Goal: Task Accomplishment & Management: Complete application form

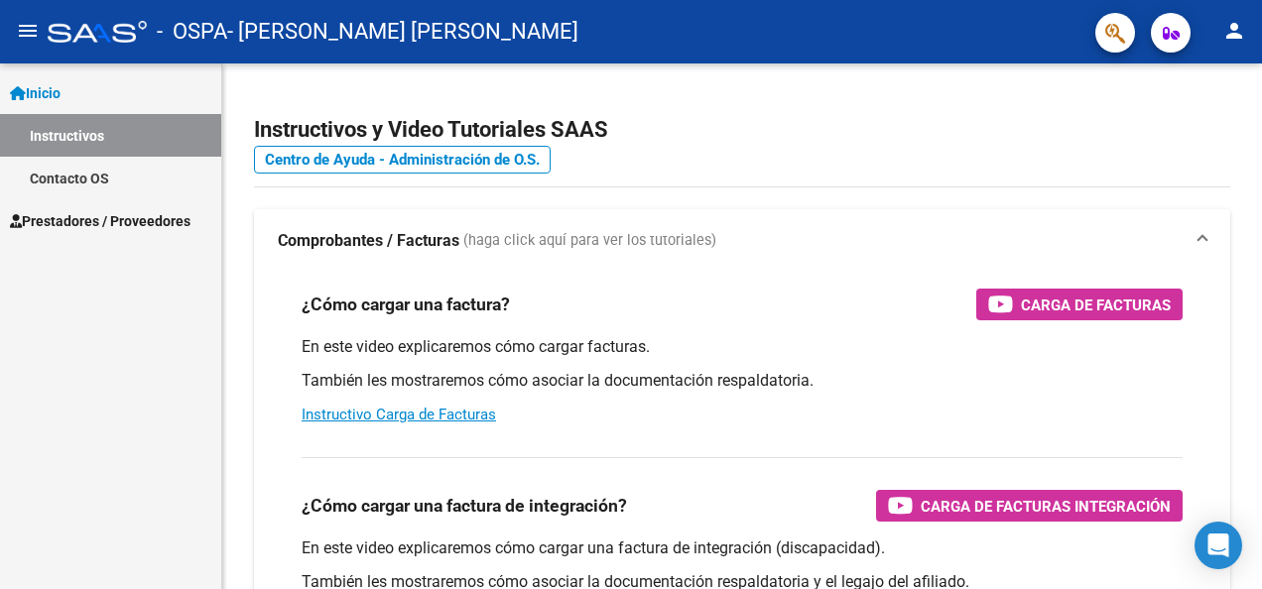
click at [27, 18] on button "menu" at bounding box center [28, 32] width 40 height 40
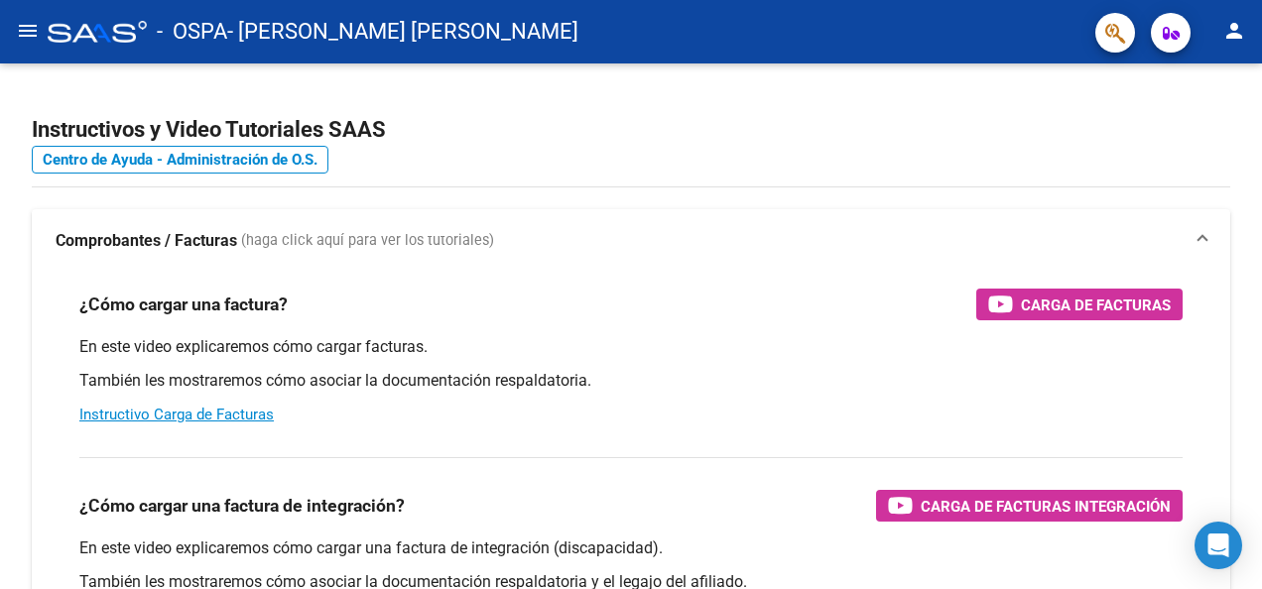
click at [27, 18] on button "menu" at bounding box center [28, 32] width 40 height 40
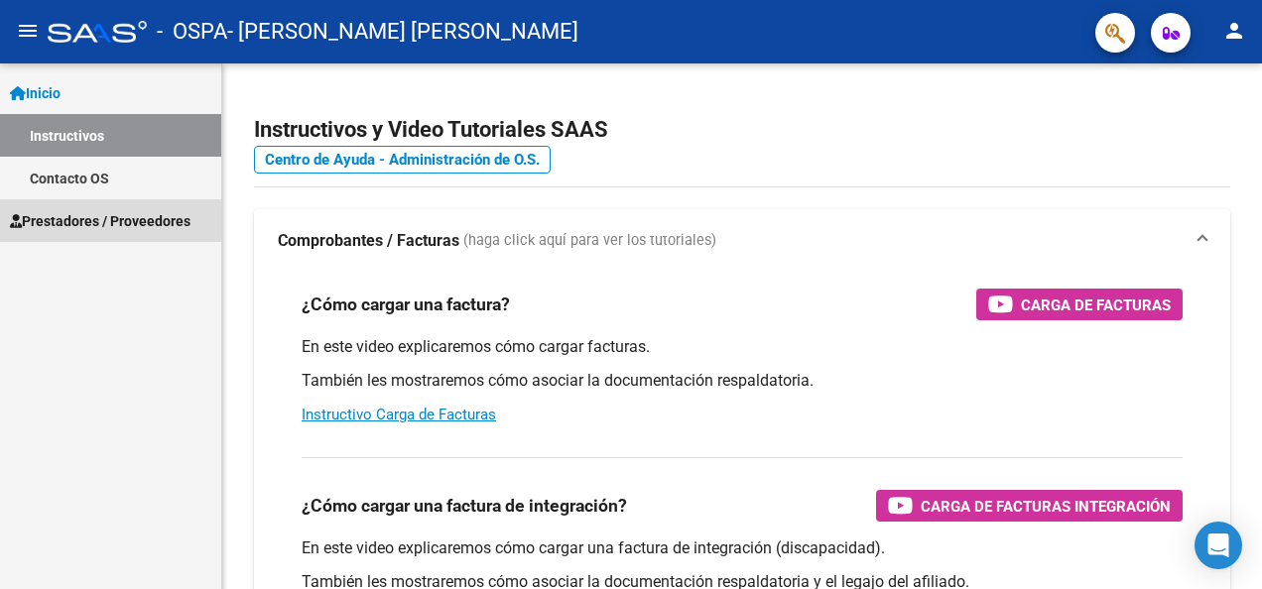
click at [48, 222] on span "Prestadores / Proveedores" at bounding box center [100, 221] width 181 height 22
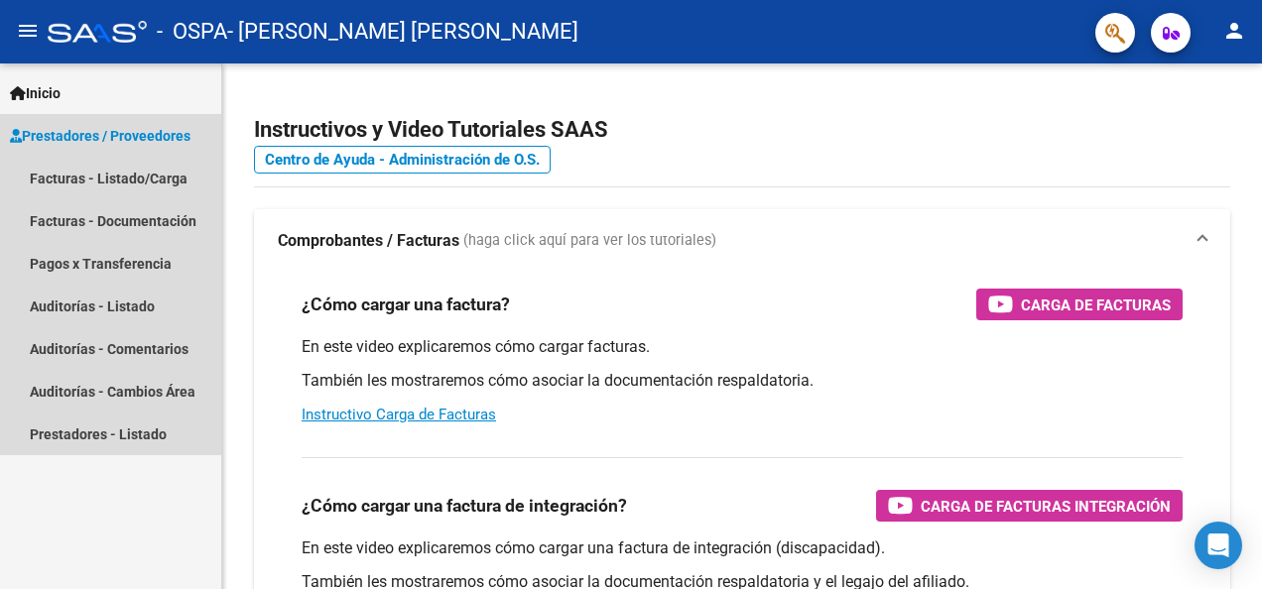
click at [95, 139] on span "Prestadores / Proveedores" at bounding box center [100, 136] width 181 height 22
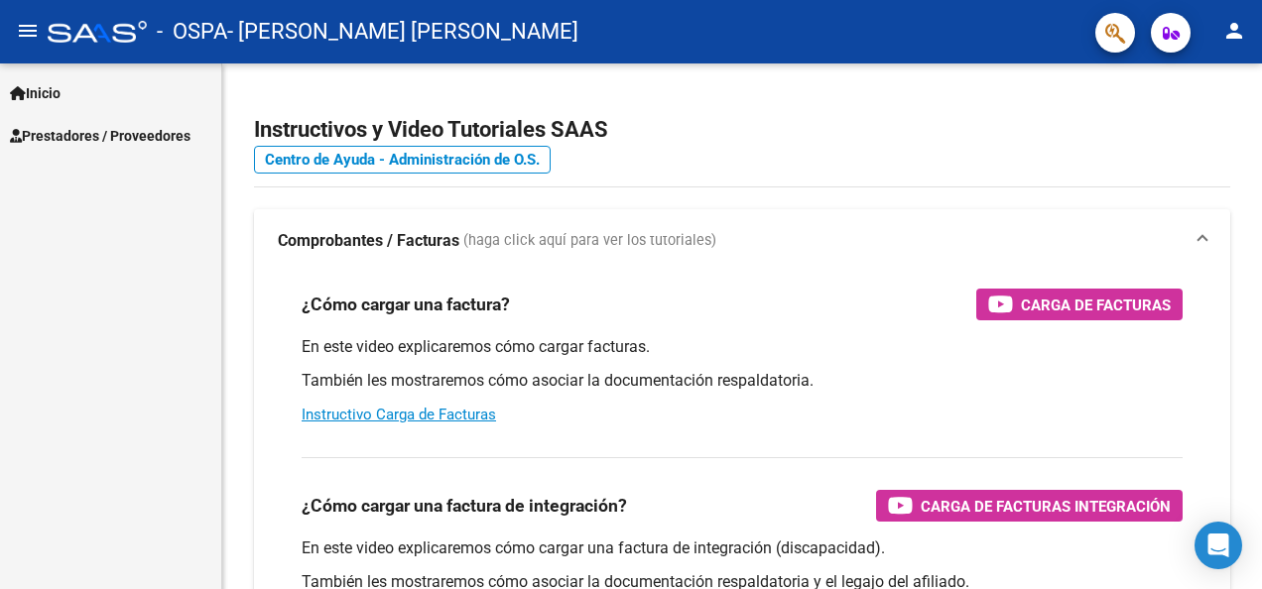
click at [95, 139] on span "Prestadores / Proveedores" at bounding box center [100, 136] width 181 height 22
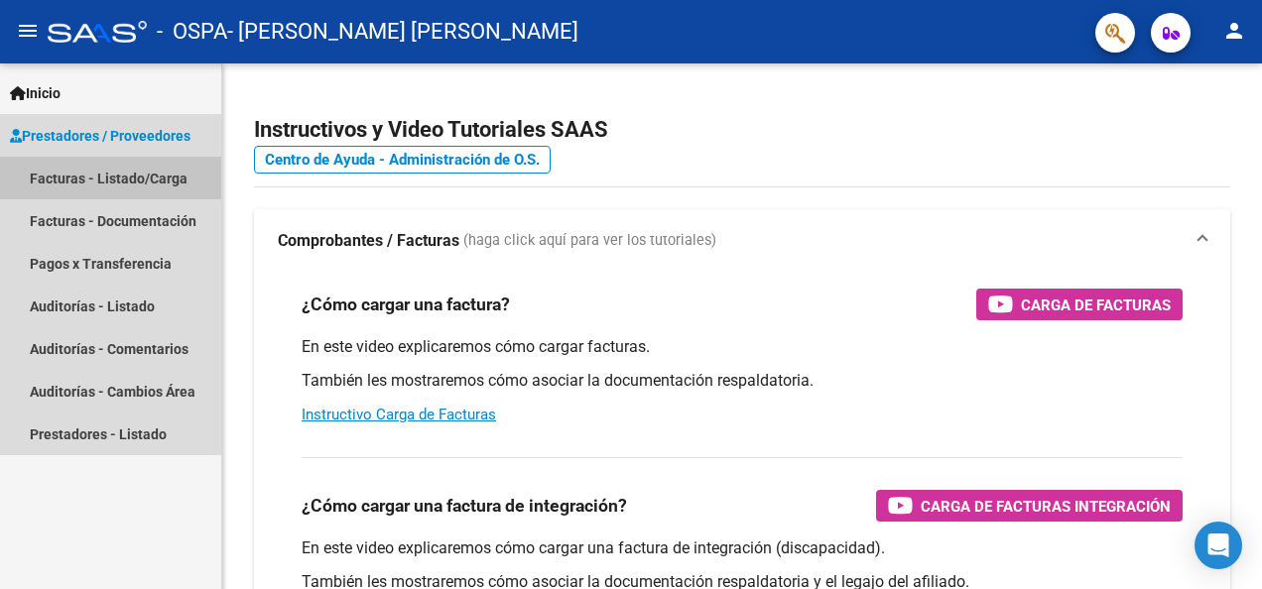
click at [81, 183] on link "Facturas - Listado/Carga" at bounding box center [110, 178] width 221 height 43
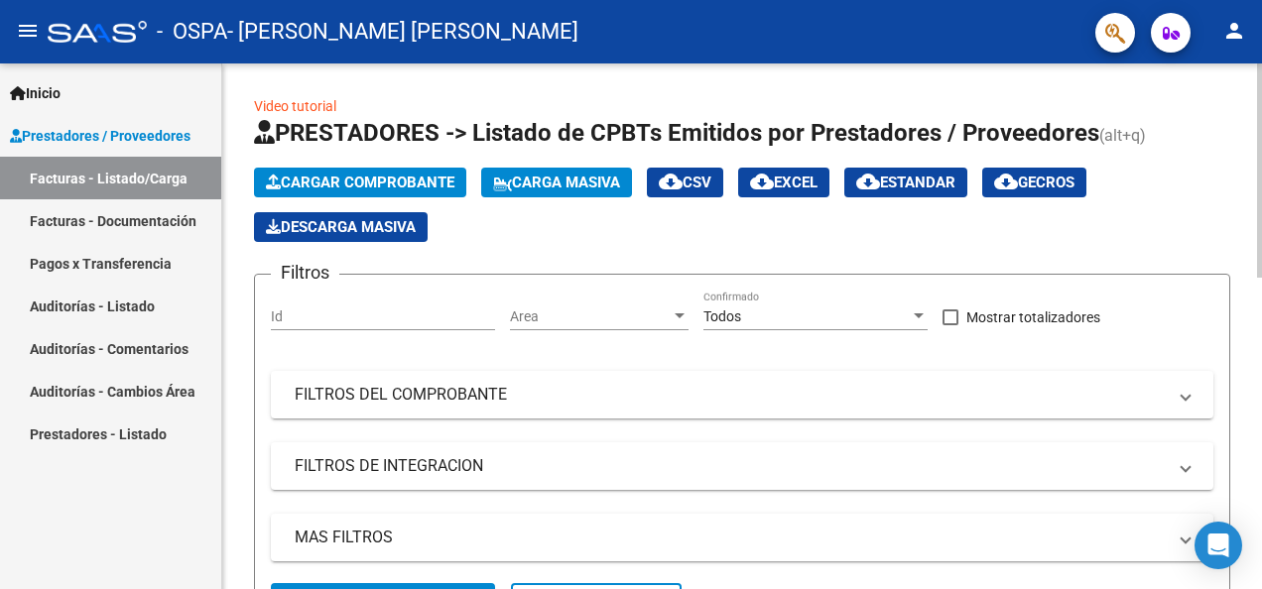
click at [355, 175] on span "Cargar Comprobante" at bounding box center [360, 183] width 188 height 18
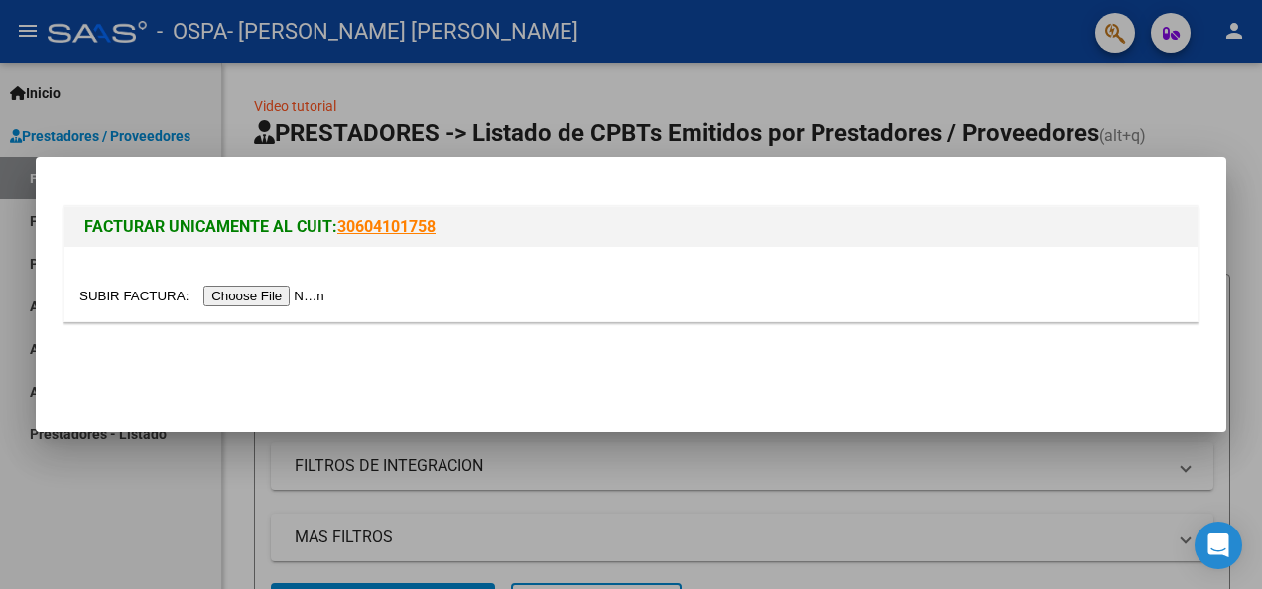
click at [251, 302] on input "file" at bounding box center [204, 296] width 251 height 21
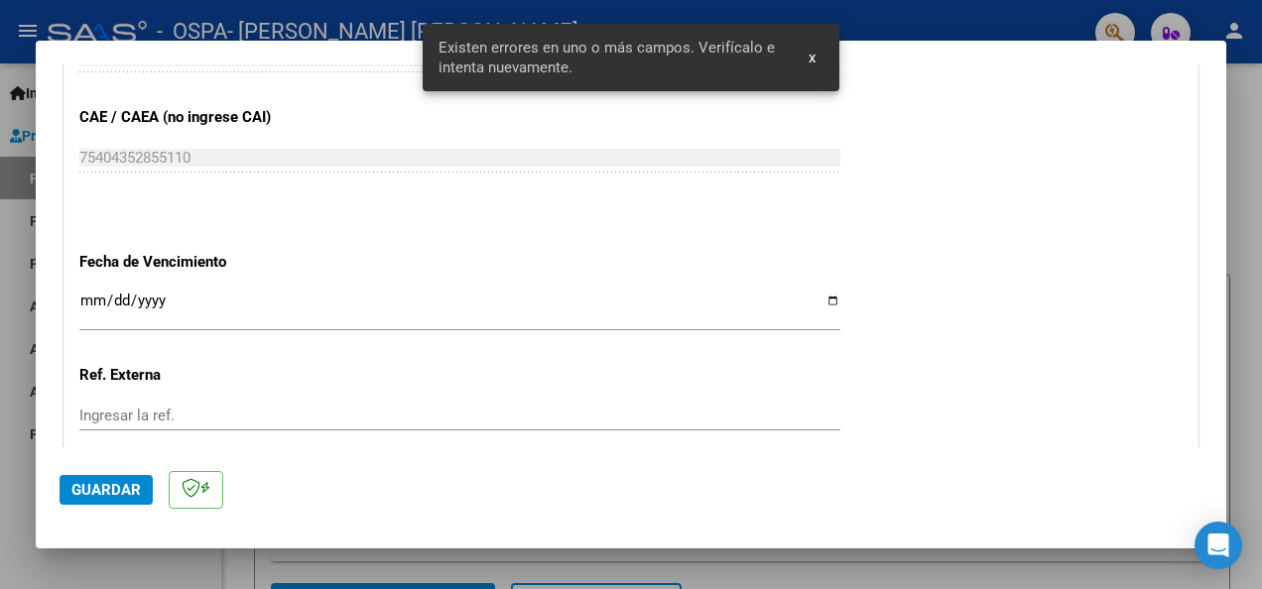
scroll to position [1392, 0]
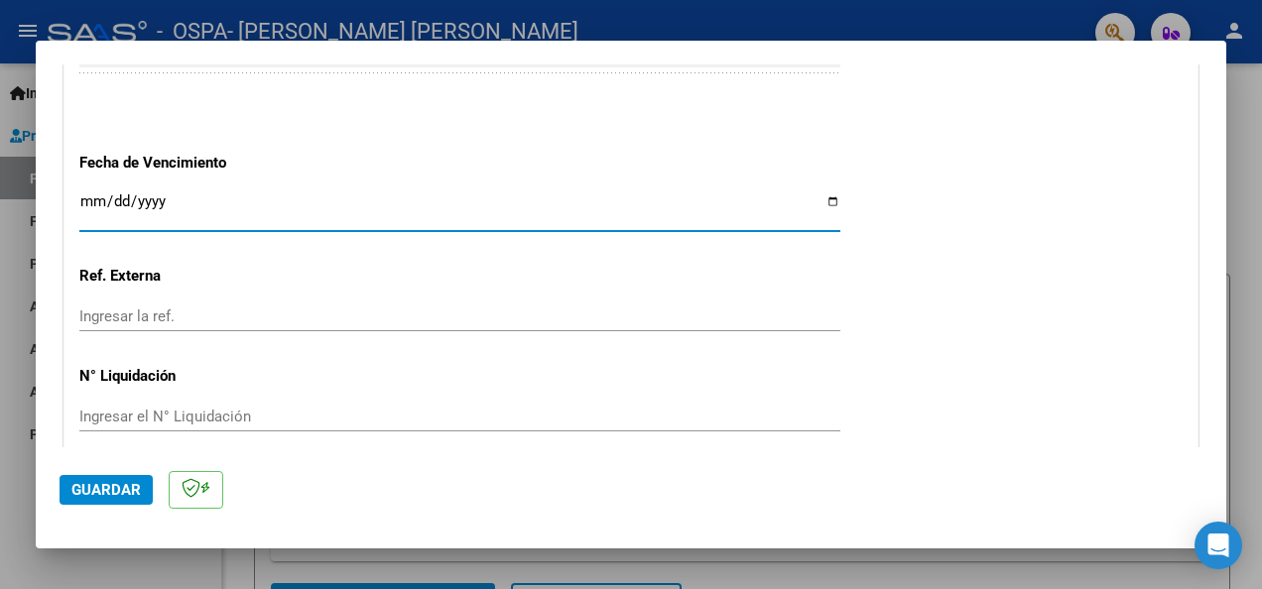
click at [82, 206] on input "Ingresar la fecha" at bounding box center [459, 209] width 761 height 32
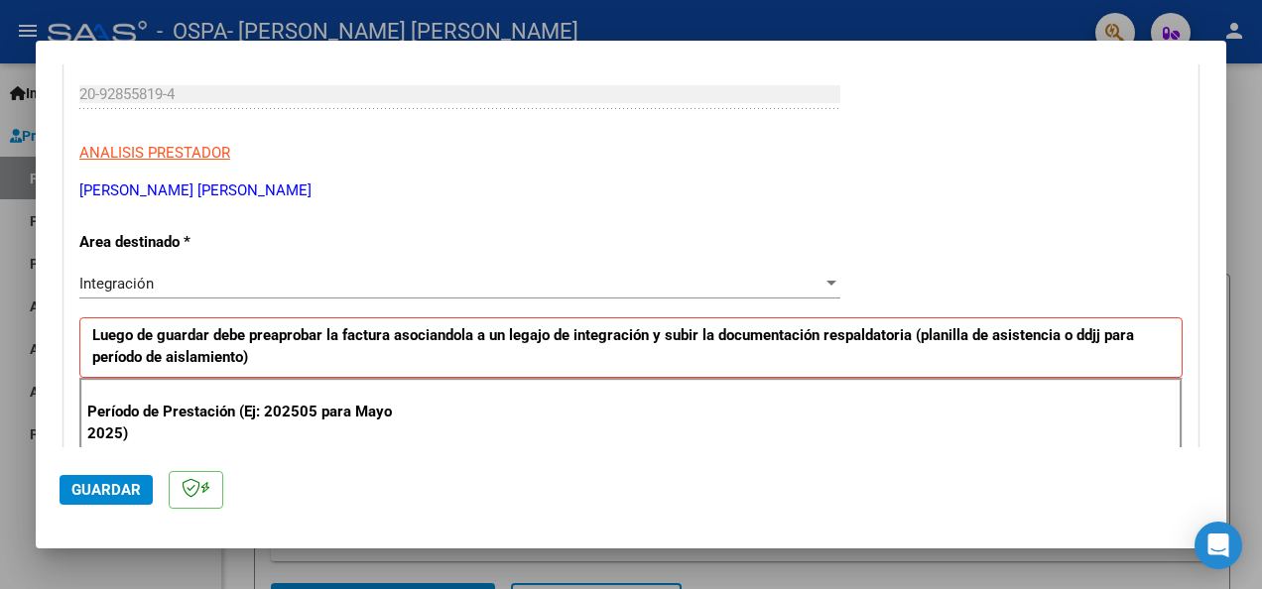
scroll to position [397, 0]
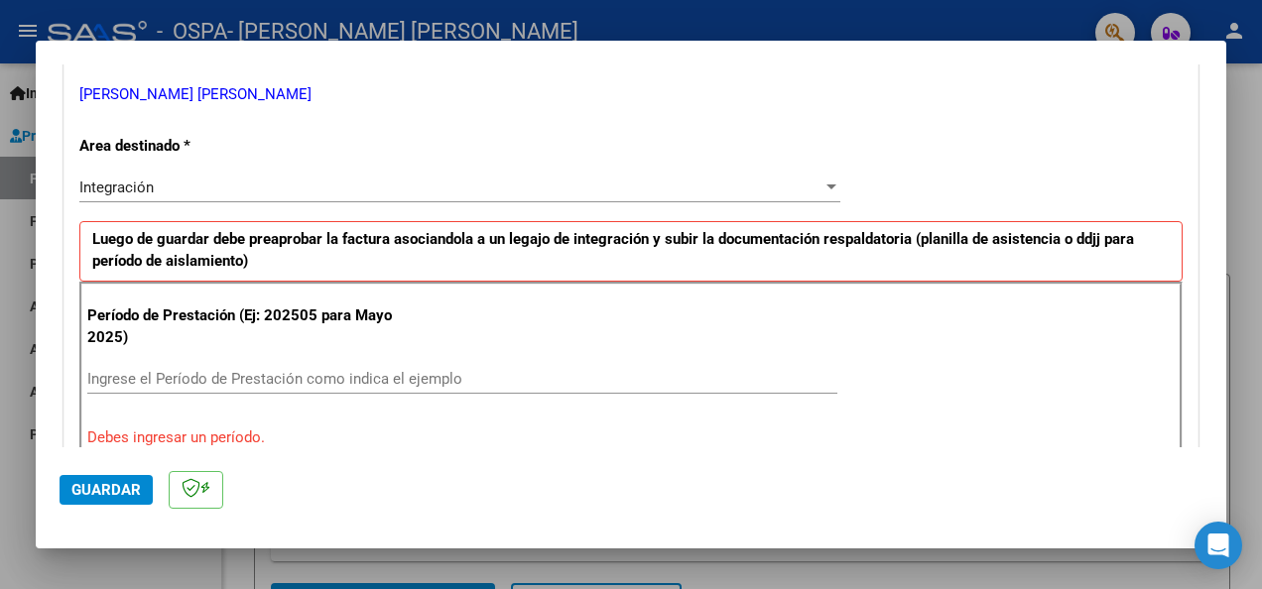
click at [259, 360] on div "Período de Prestación (Ej: 202505 para [DATE]) Ingrese el Período de Prestación…" at bounding box center [630, 377] width 1103 height 190
click at [256, 371] on input "Ingrese el Período de Prestación como indica el ejemplo" at bounding box center [462, 379] width 750 height 18
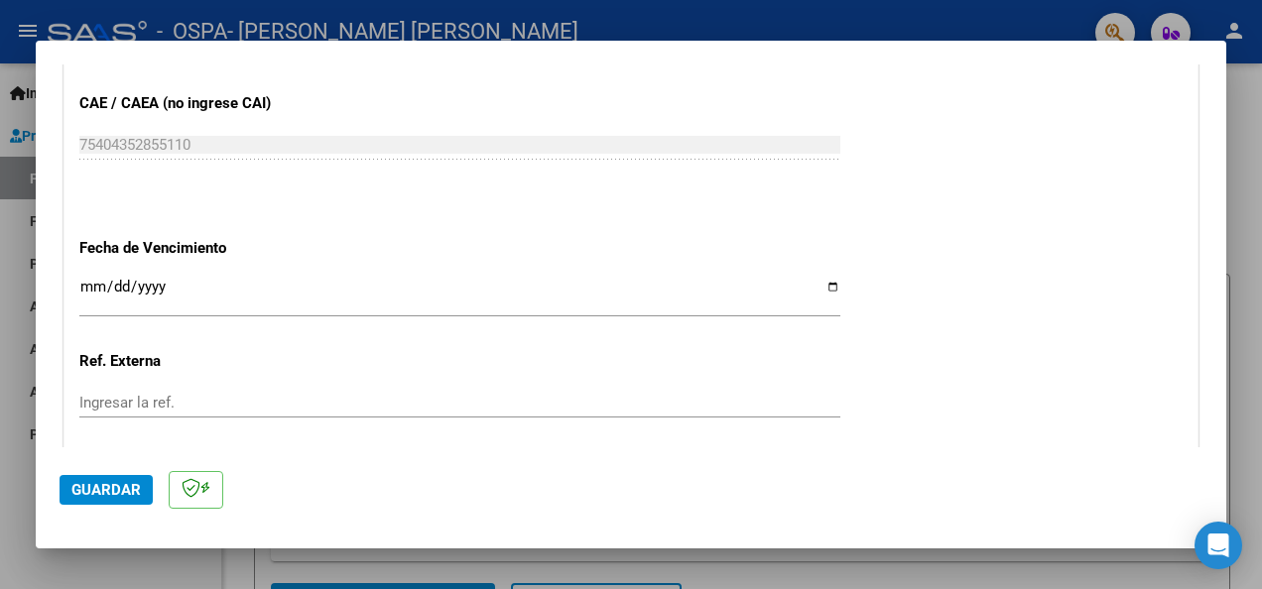
scroll to position [1289, 0]
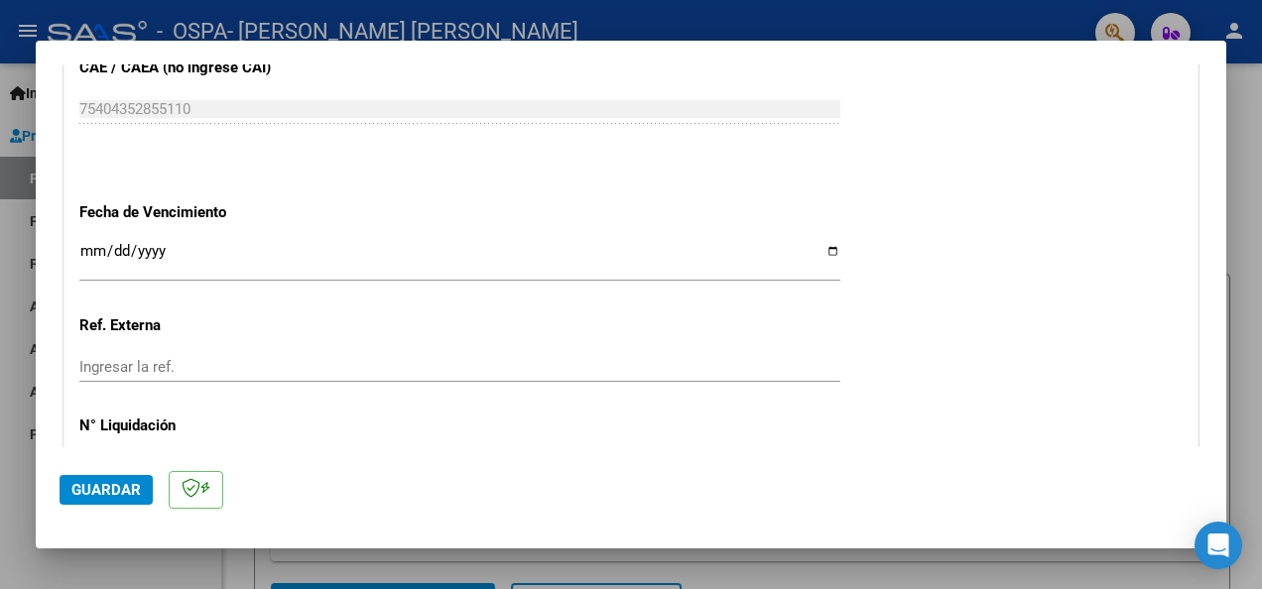
type input "202509"
click at [89, 258] on input "Ingresar la fecha" at bounding box center [459, 259] width 761 height 32
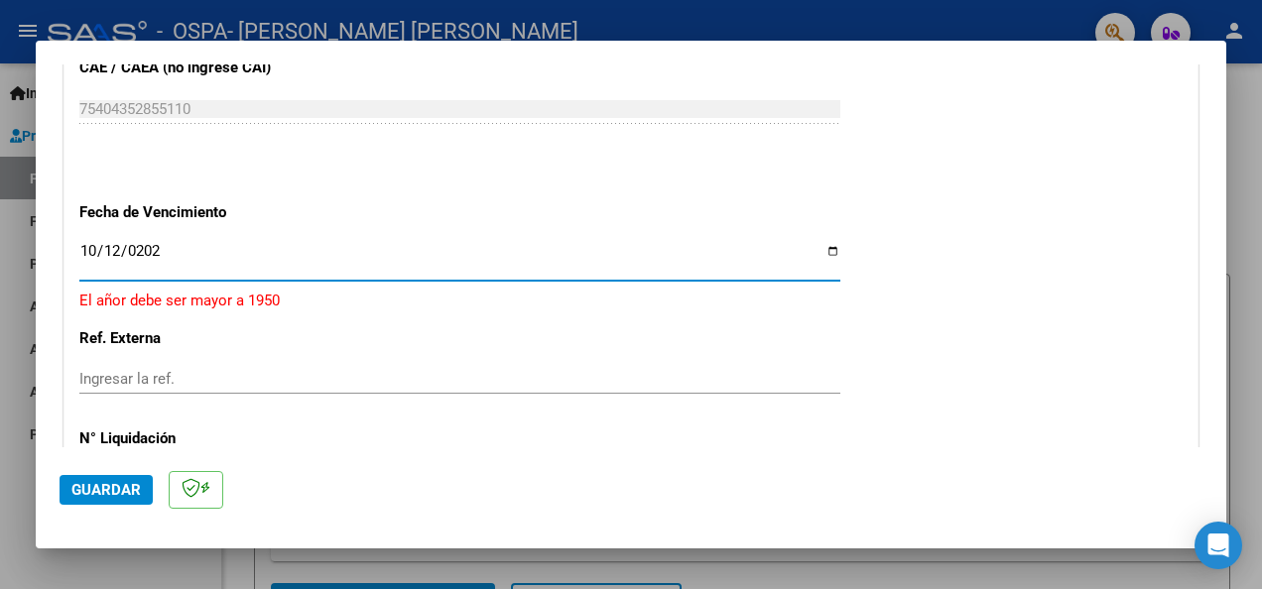
type input "[DATE]"
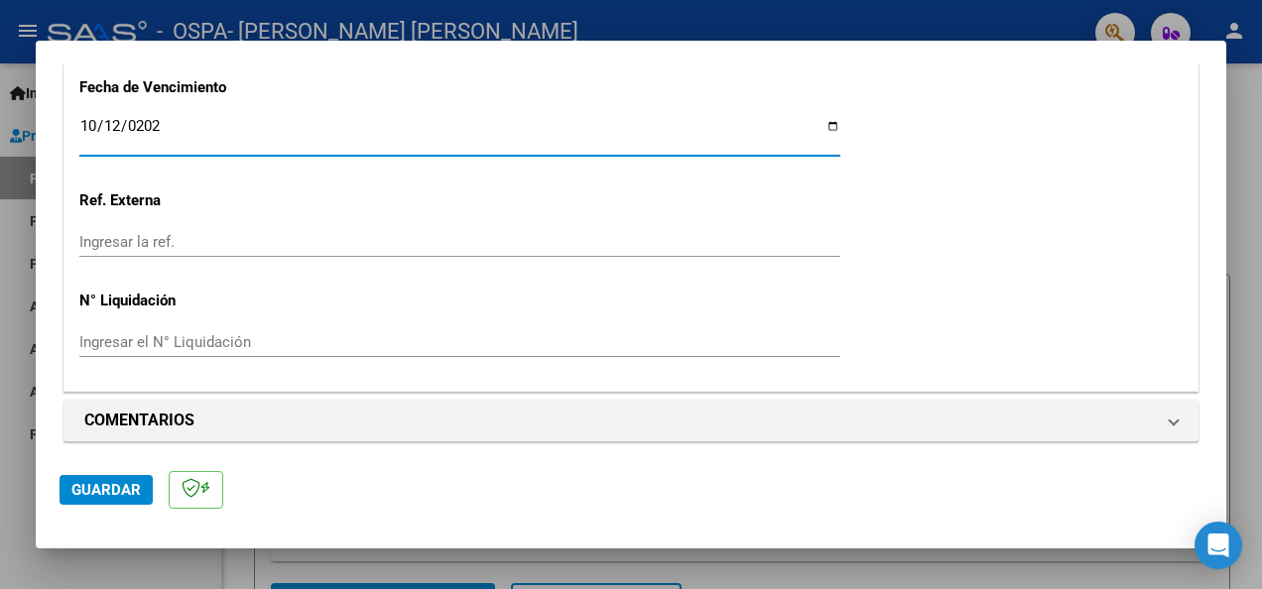
scroll to position [1423, 0]
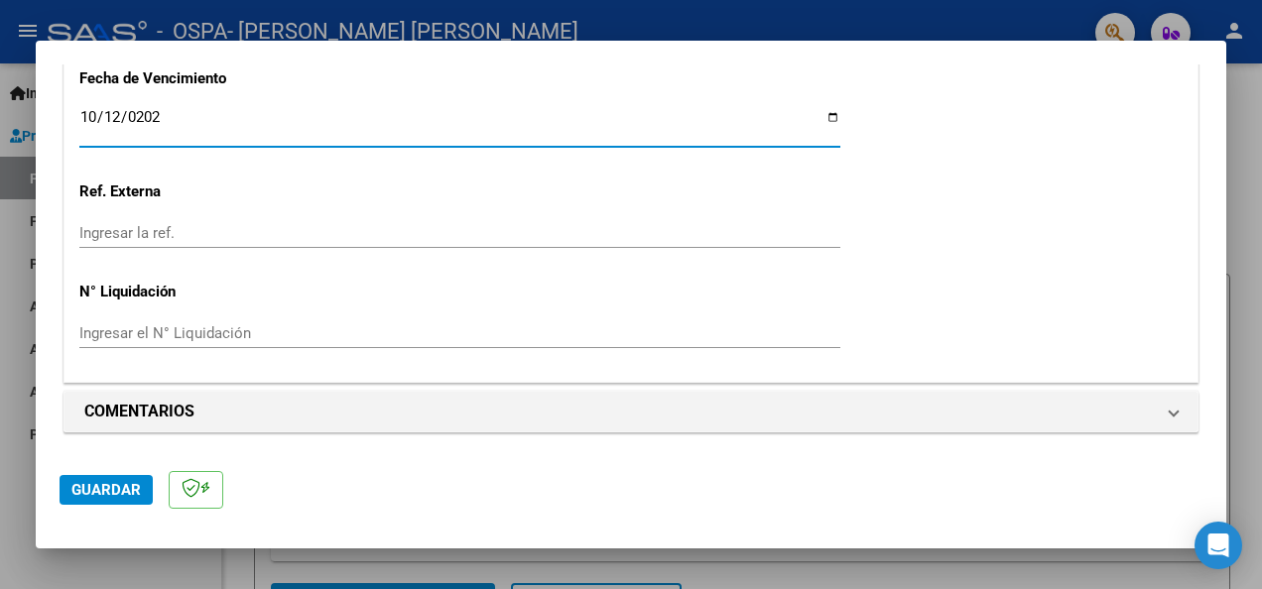
click at [122, 485] on span "Guardar" at bounding box center [105, 490] width 69 height 18
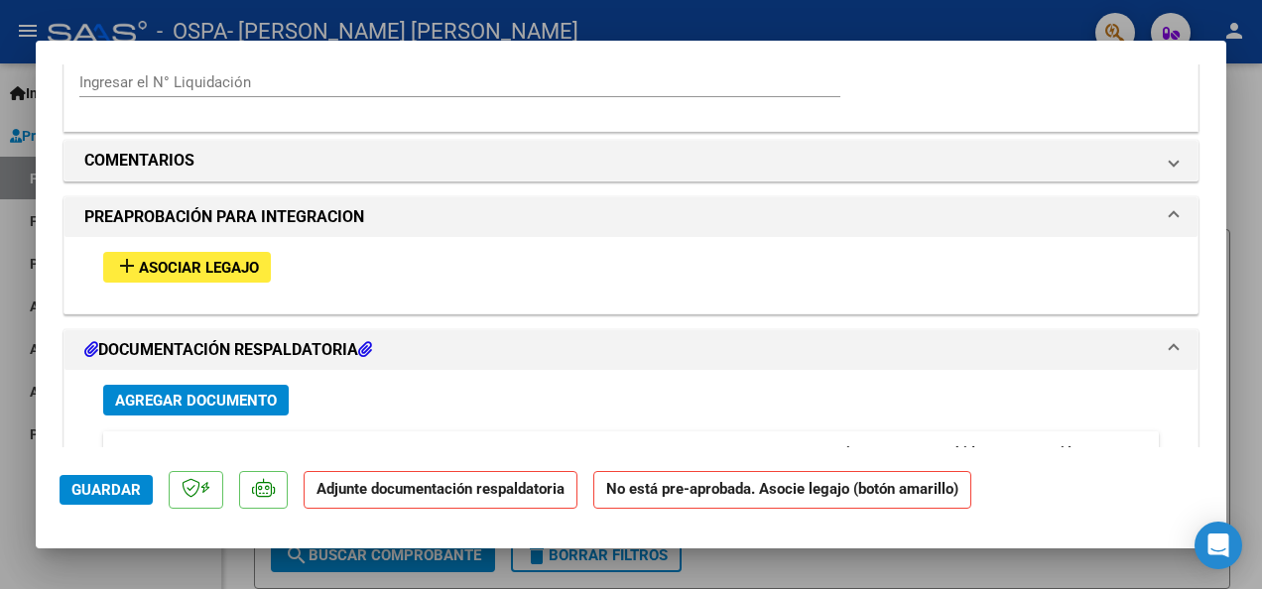
scroll to position [1686, 0]
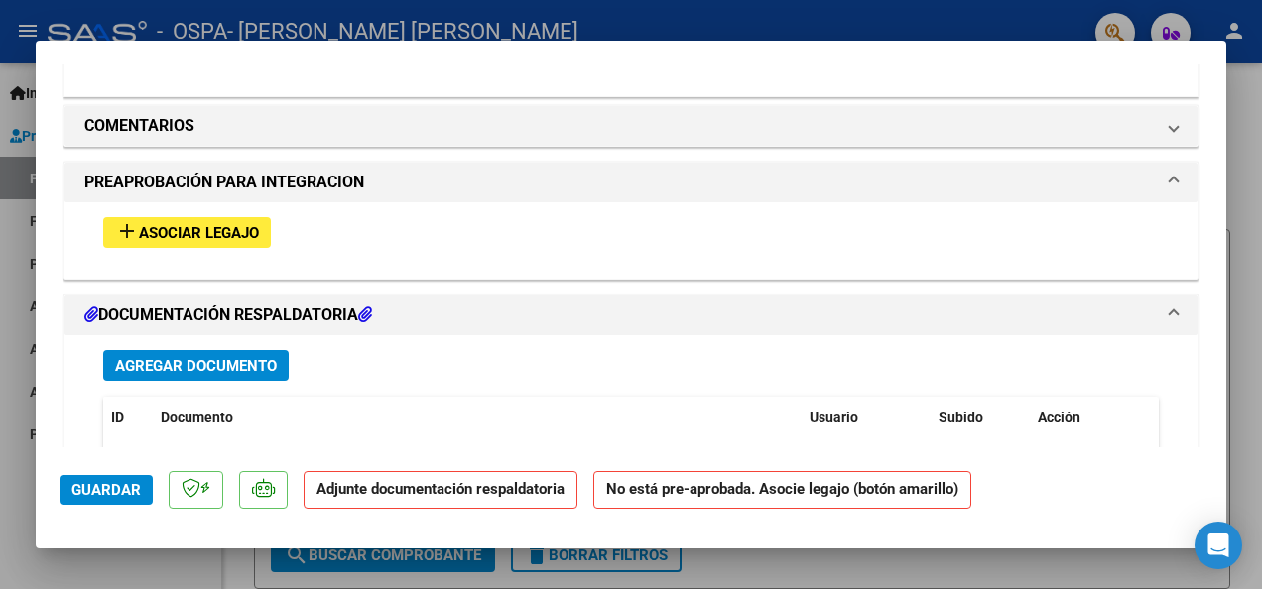
click at [194, 230] on span "Asociar Legajo" at bounding box center [199, 233] width 120 height 18
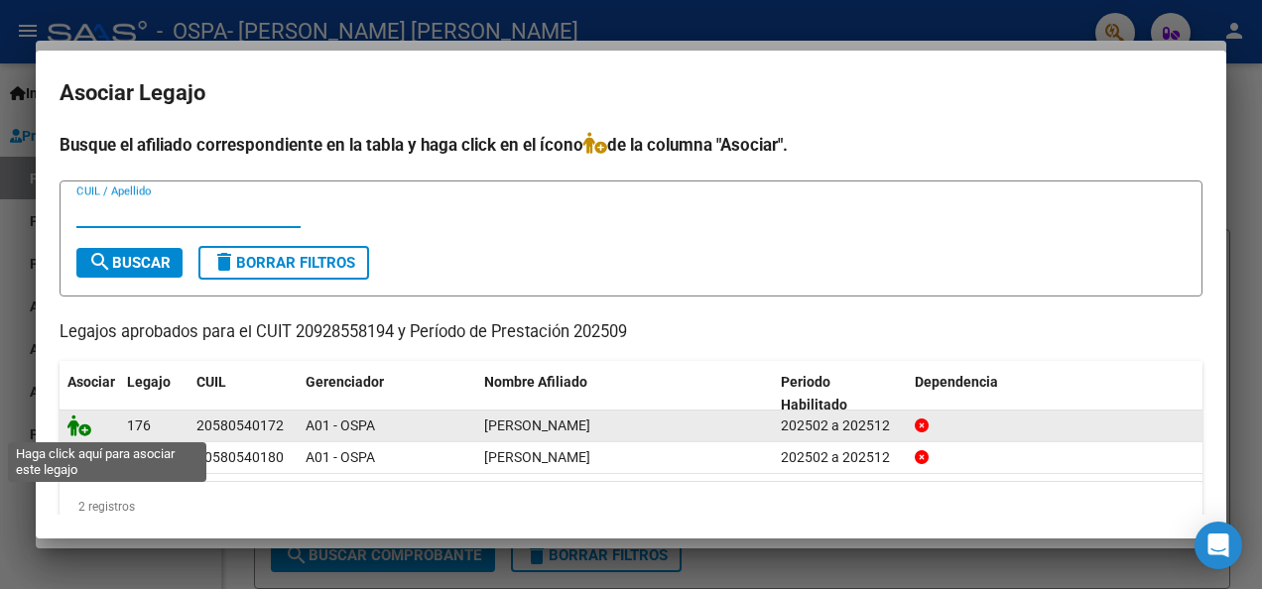
click at [84, 428] on icon at bounding box center [79, 426] width 24 height 22
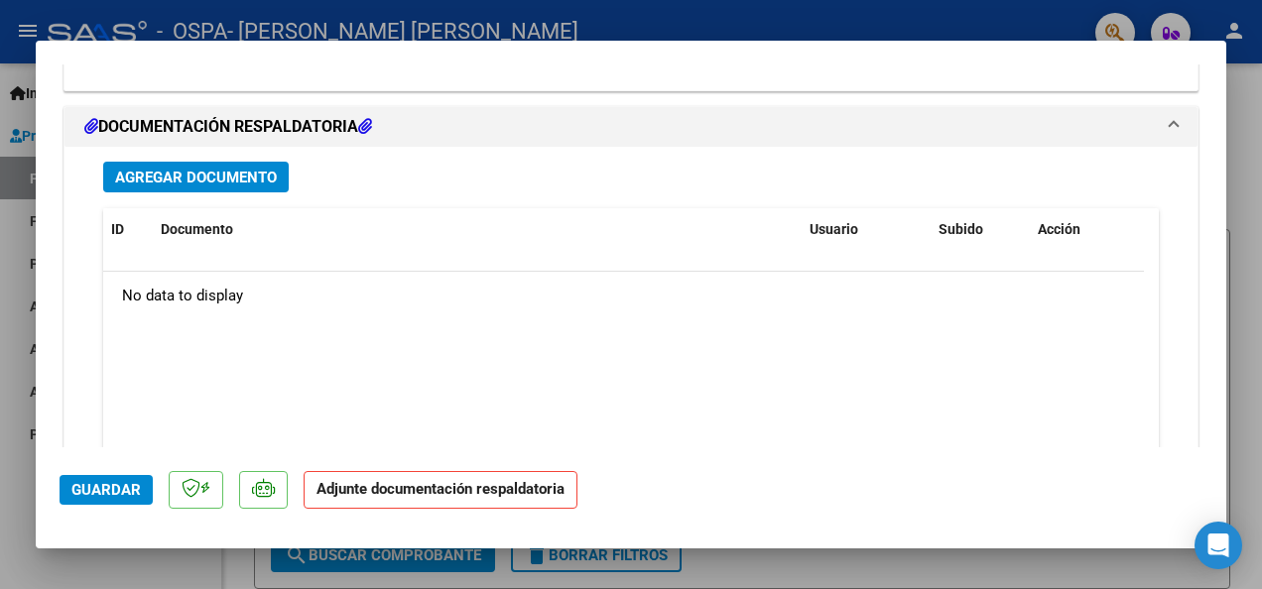
scroll to position [2234, 0]
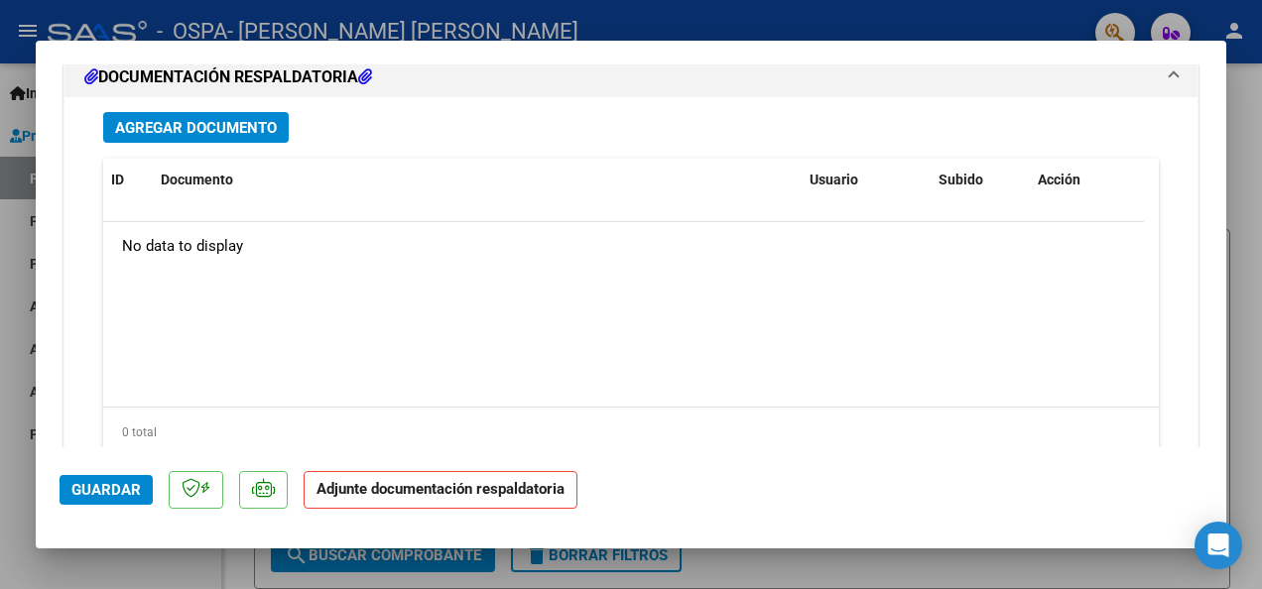
click at [241, 140] on button "Agregar Documento" at bounding box center [195, 127] width 185 height 31
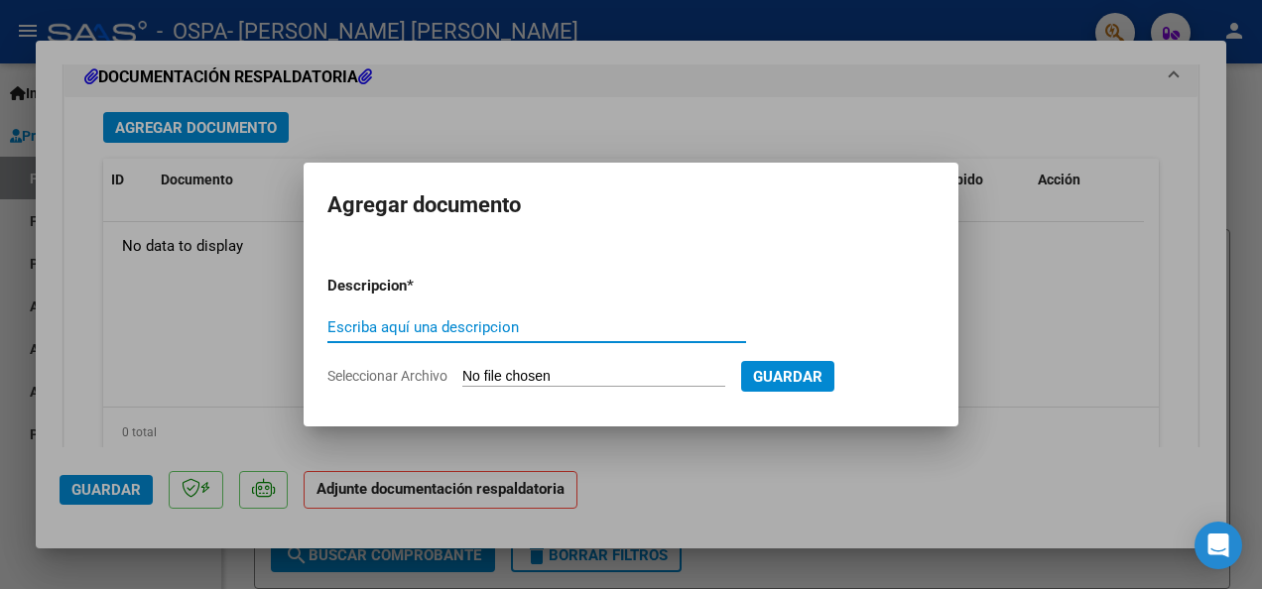
click at [342, 326] on input "Escriba aquí una descripcion" at bounding box center [536, 327] width 419 height 18
type input "Factura"
click at [553, 376] on input "Seleccionar Archivo" at bounding box center [593, 377] width 263 height 19
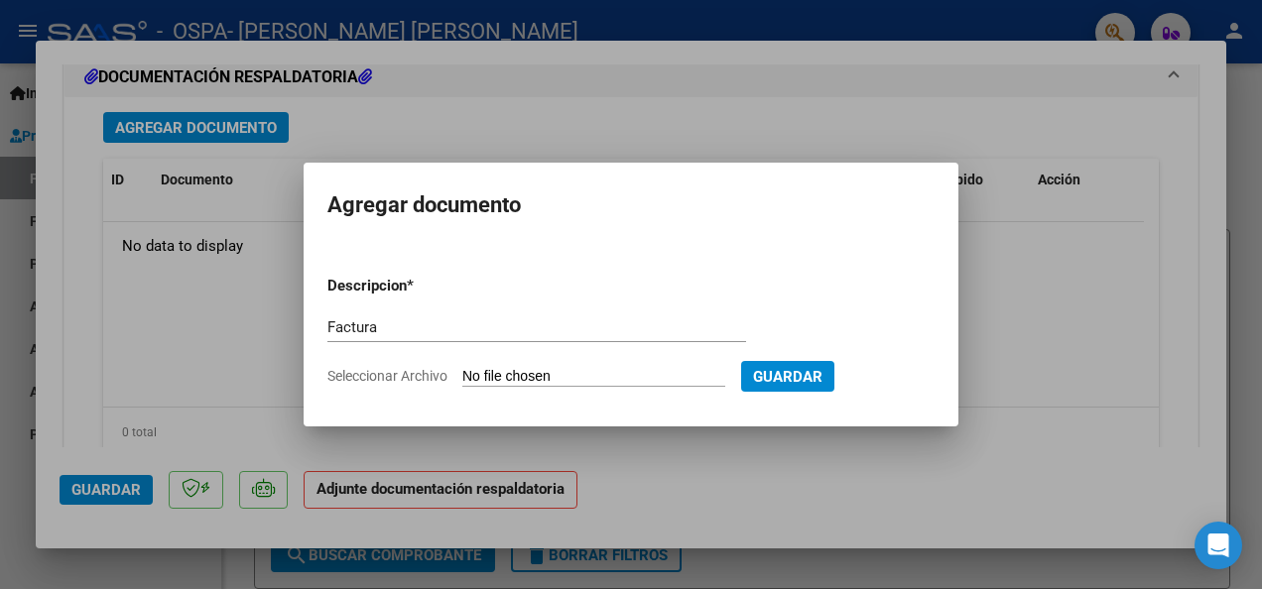
type input "C:\fakepath\FC.C0002-00009934.pdf"
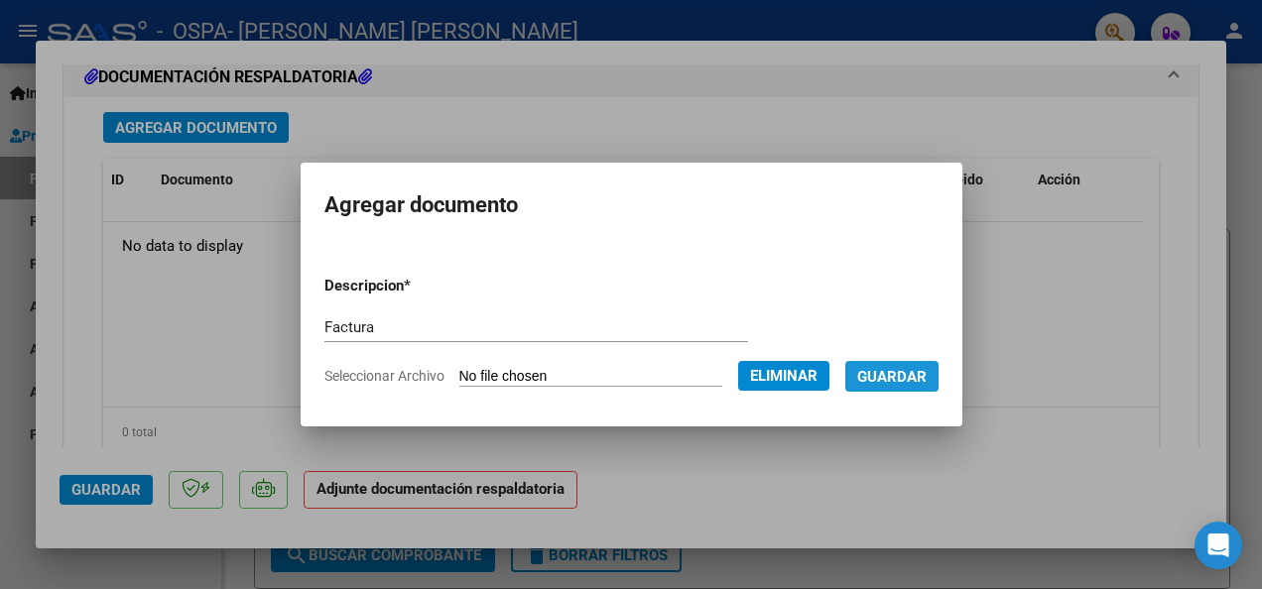
click at [899, 370] on span "Guardar" at bounding box center [891, 377] width 69 height 18
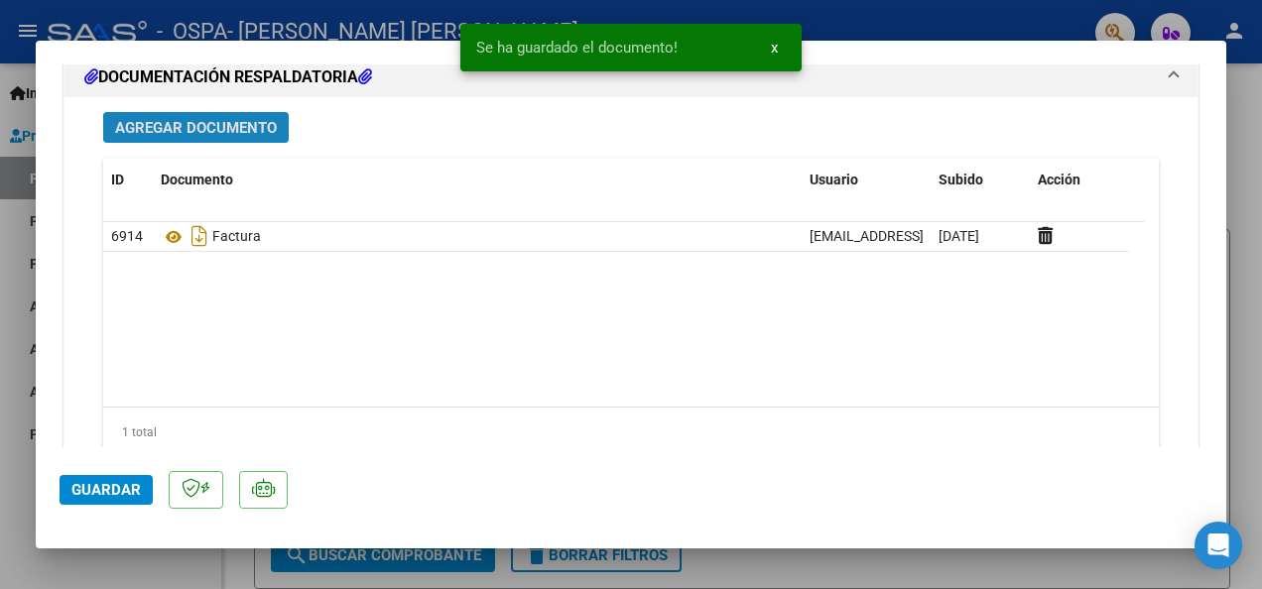
click at [188, 132] on span "Agregar Documento" at bounding box center [196, 128] width 162 height 18
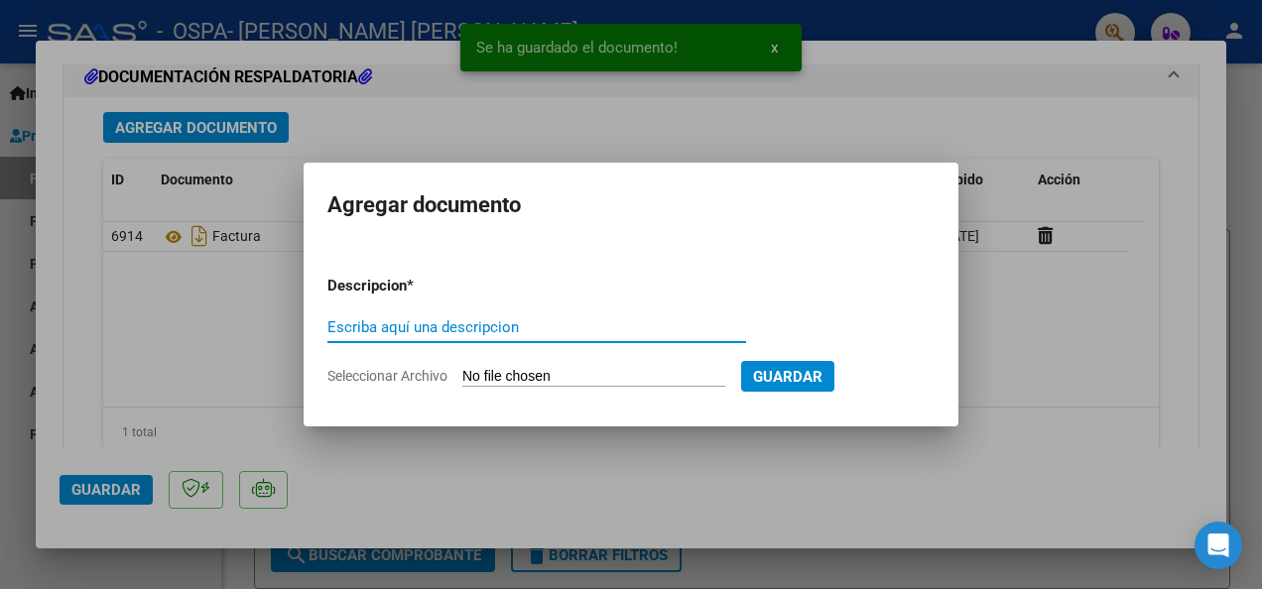
click at [377, 327] on input "Escriba aquí una descripcion" at bounding box center [536, 327] width 419 height 18
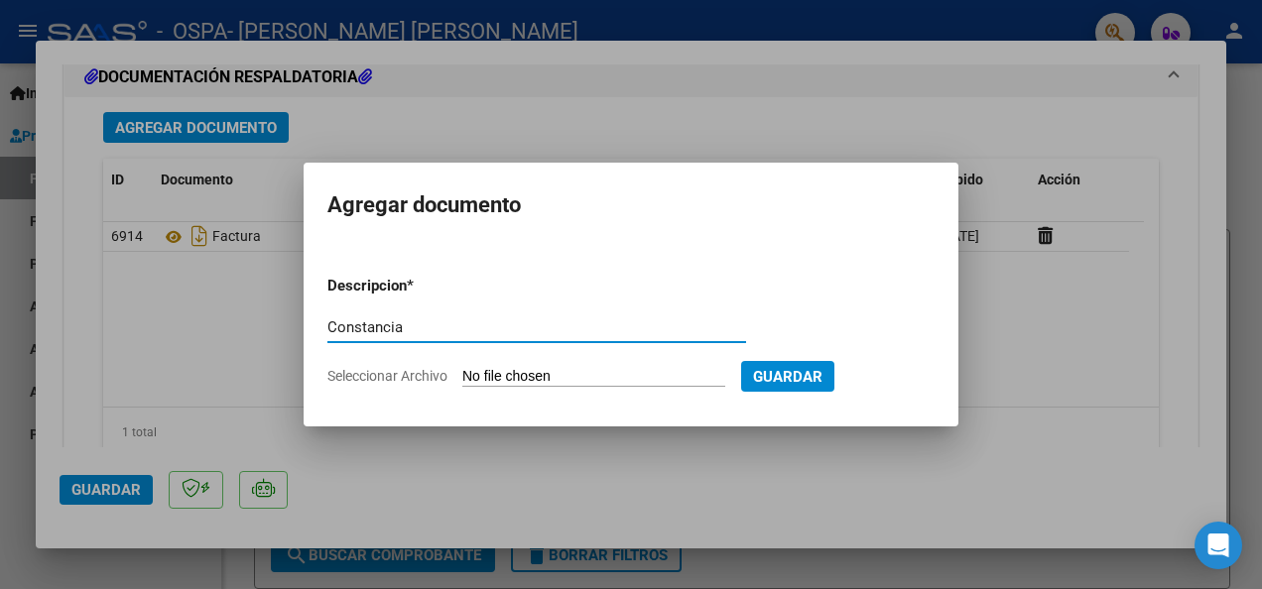
type input "Constancia"
click at [513, 374] on input "Seleccionar Archivo" at bounding box center [593, 377] width 263 height 19
type input "C:\fakepath\9934.pdf"
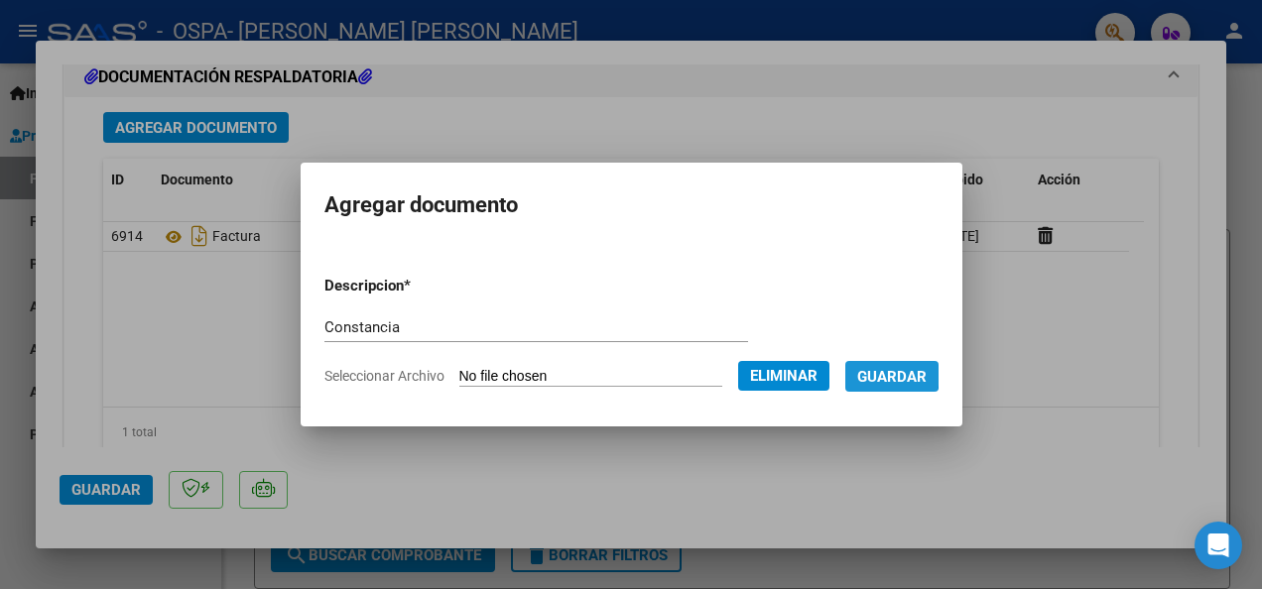
click at [881, 374] on span "Guardar" at bounding box center [891, 377] width 69 height 18
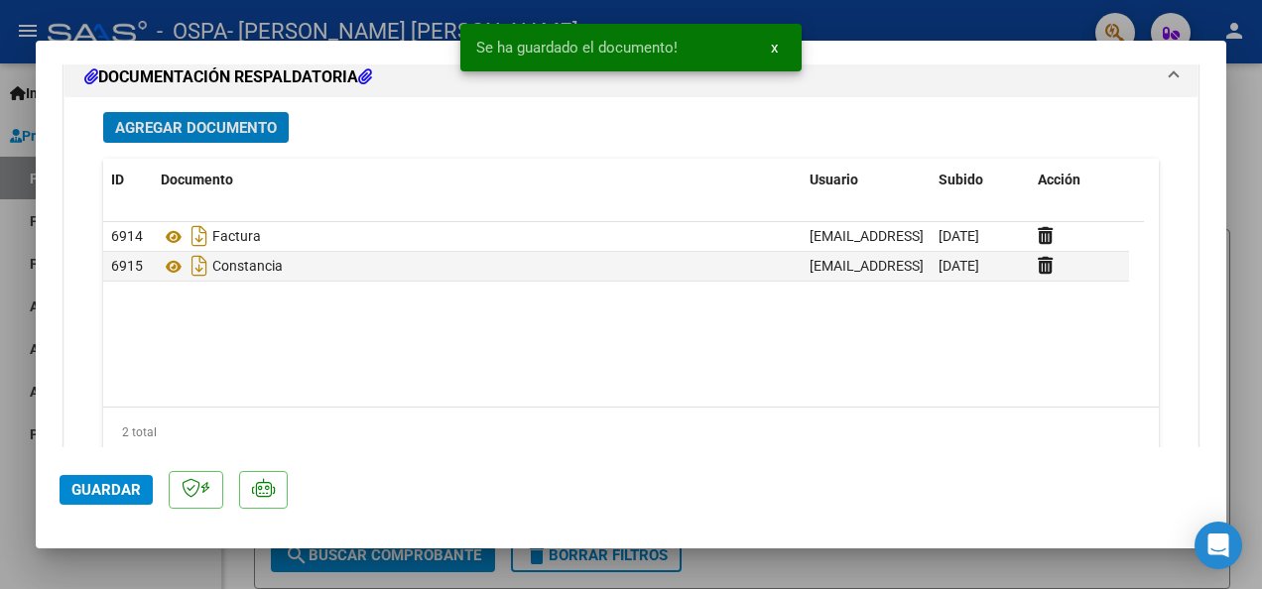
click at [100, 487] on span "Guardar" at bounding box center [105, 490] width 69 height 18
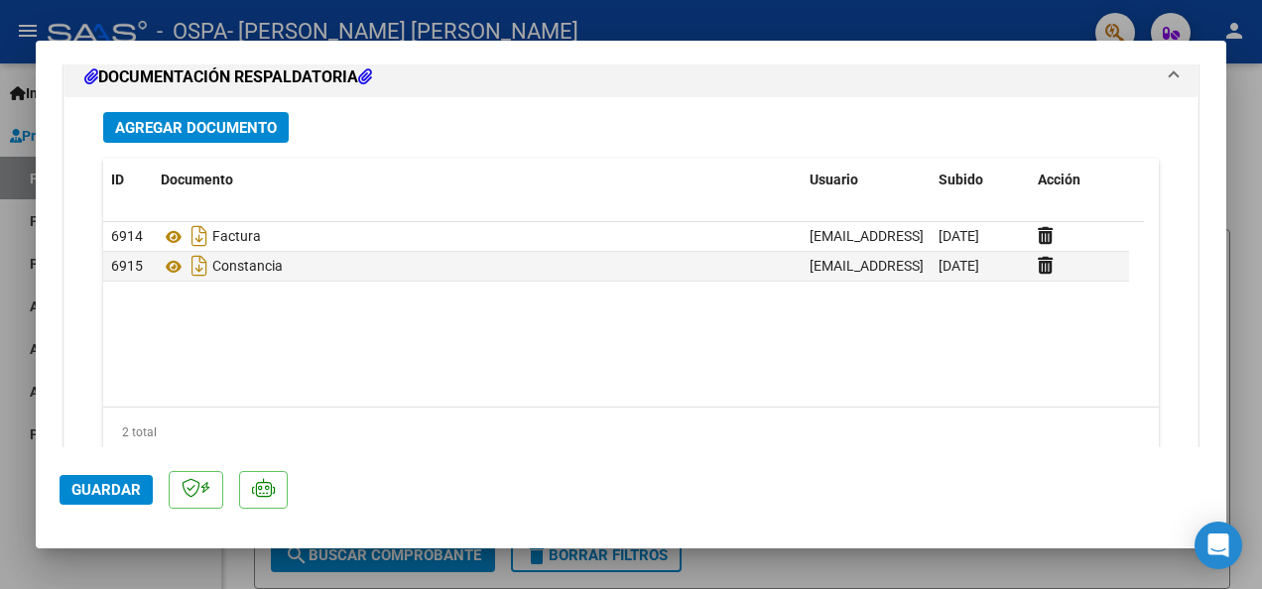
click at [103, 572] on div at bounding box center [631, 294] width 1262 height 589
type input "$ 0,00"
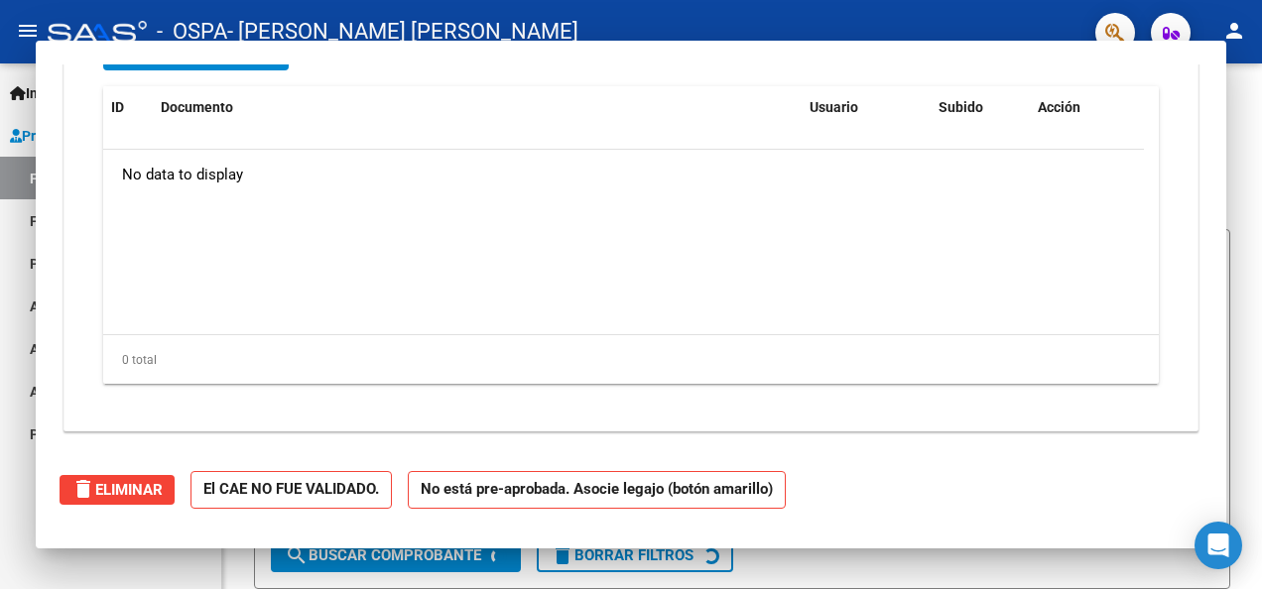
scroll to position [1995, 0]
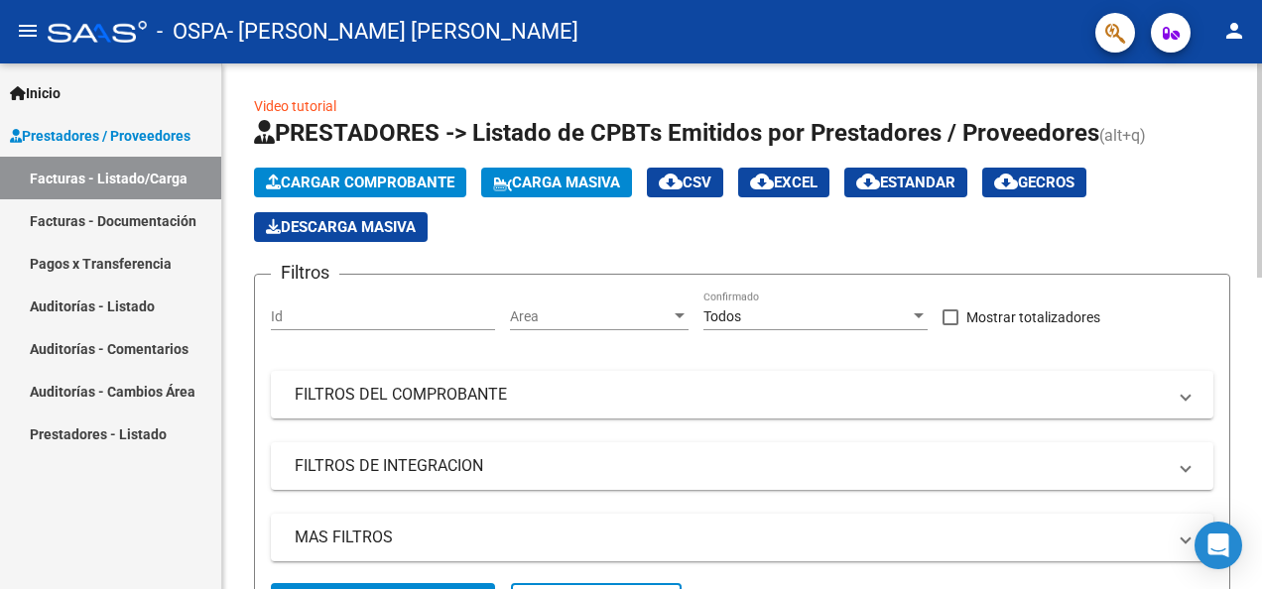
click at [390, 188] on span "Cargar Comprobante" at bounding box center [360, 183] width 188 height 18
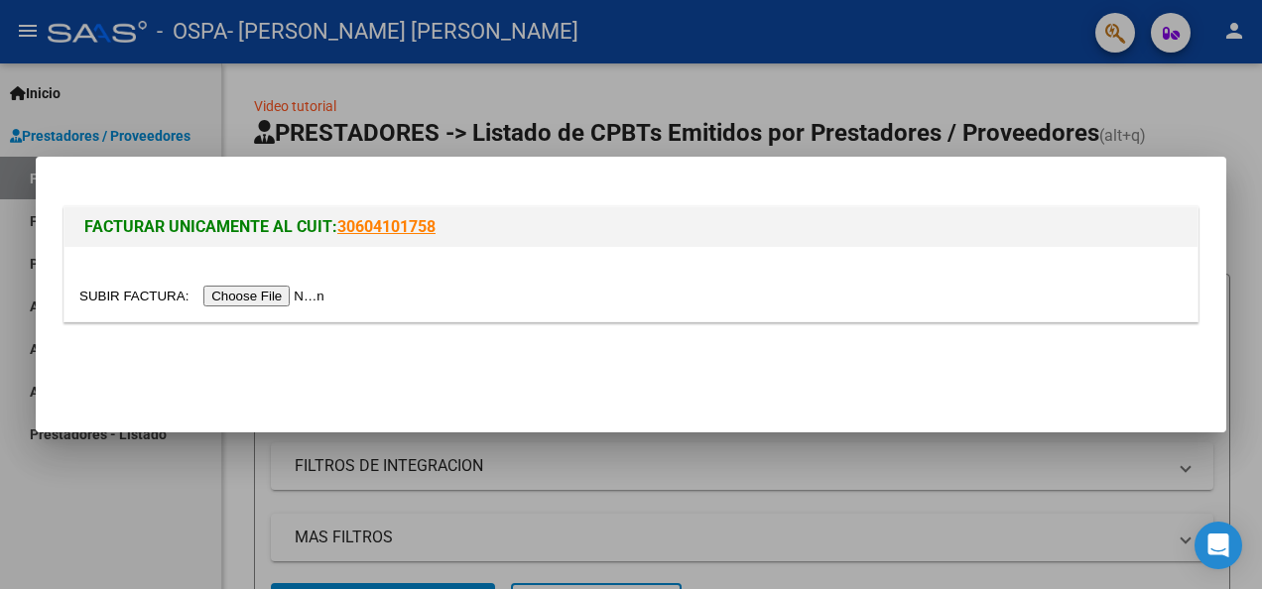
click at [273, 290] on input "file" at bounding box center [204, 296] width 251 height 21
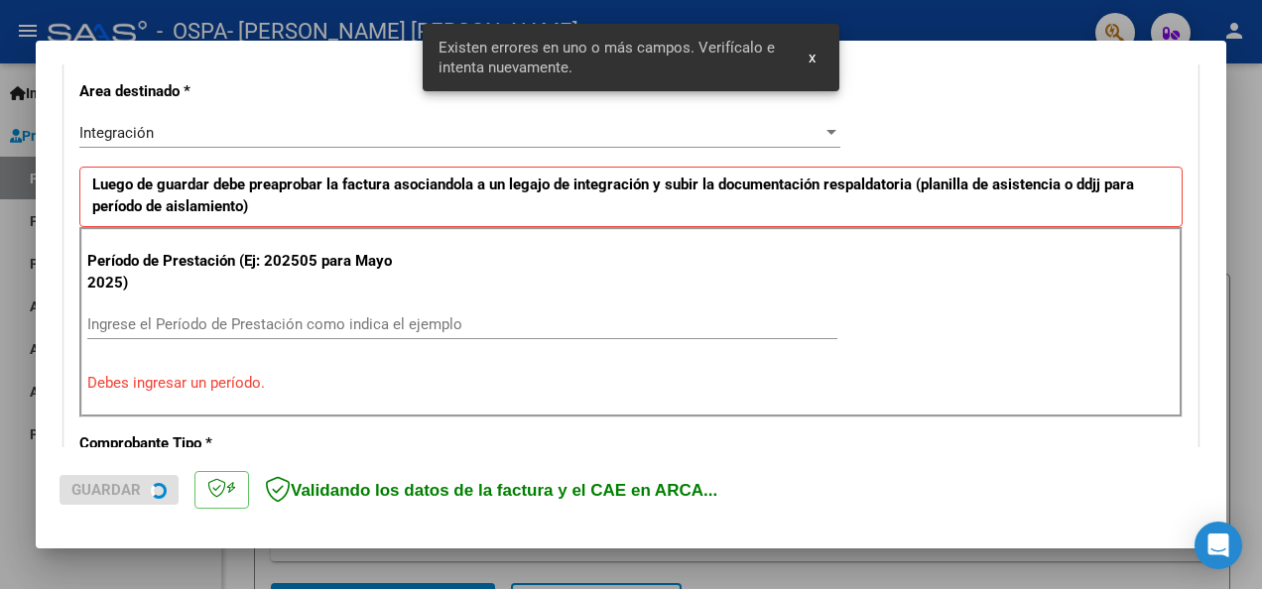
scroll to position [477, 0]
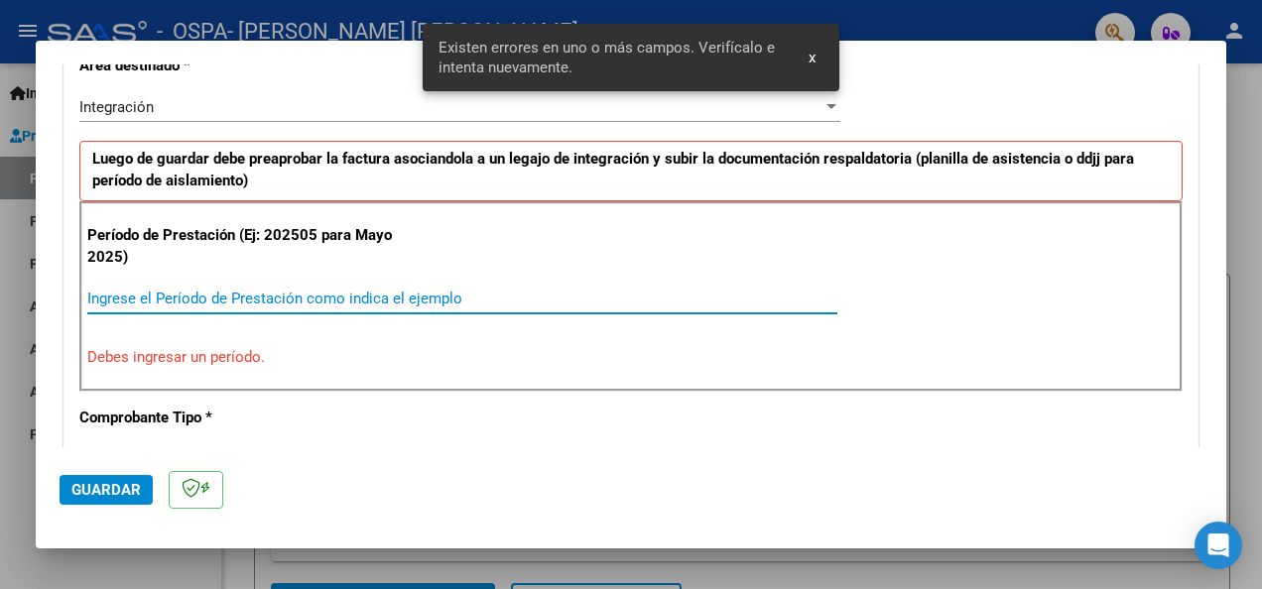
click at [255, 291] on input "Ingrese el Período de Prestación como indica el ejemplo" at bounding box center [462, 299] width 750 height 18
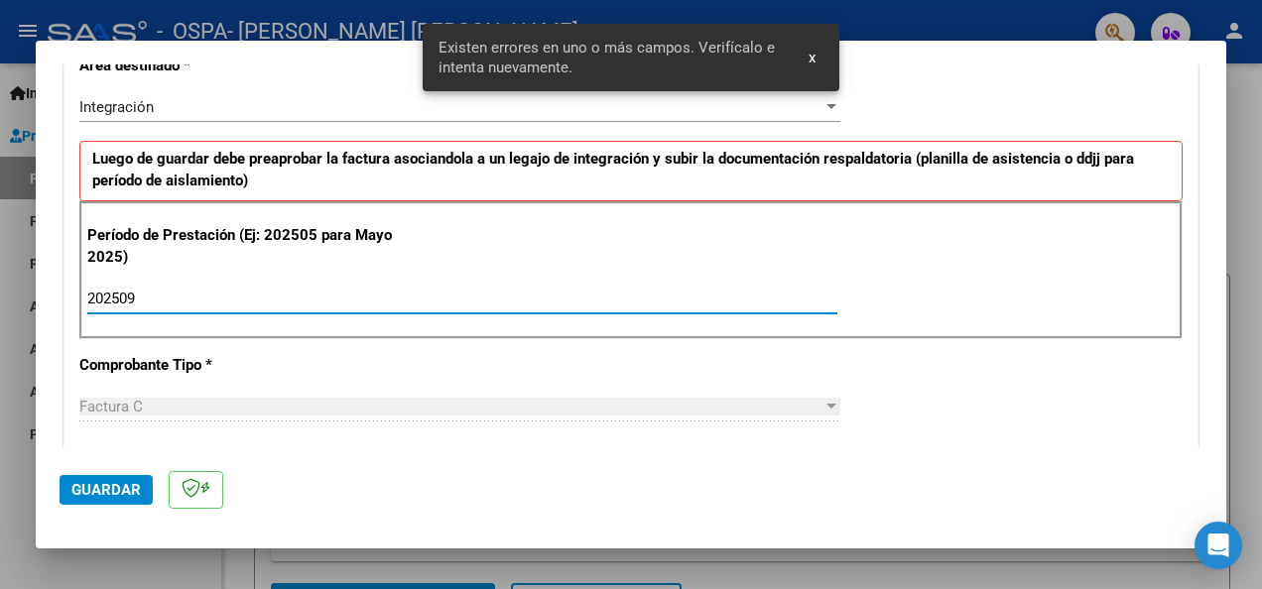
type input "202509"
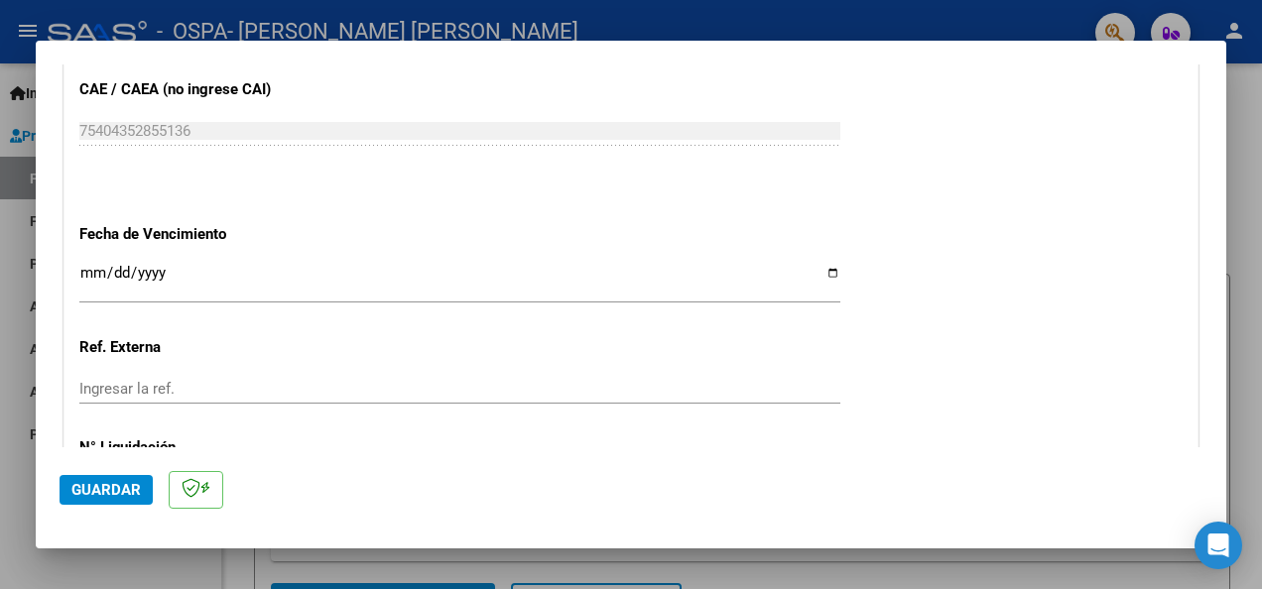
scroll to position [1271, 0]
click at [96, 280] on input "Ingresar la fecha" at bounding box center [459, 278] width 761 height 32
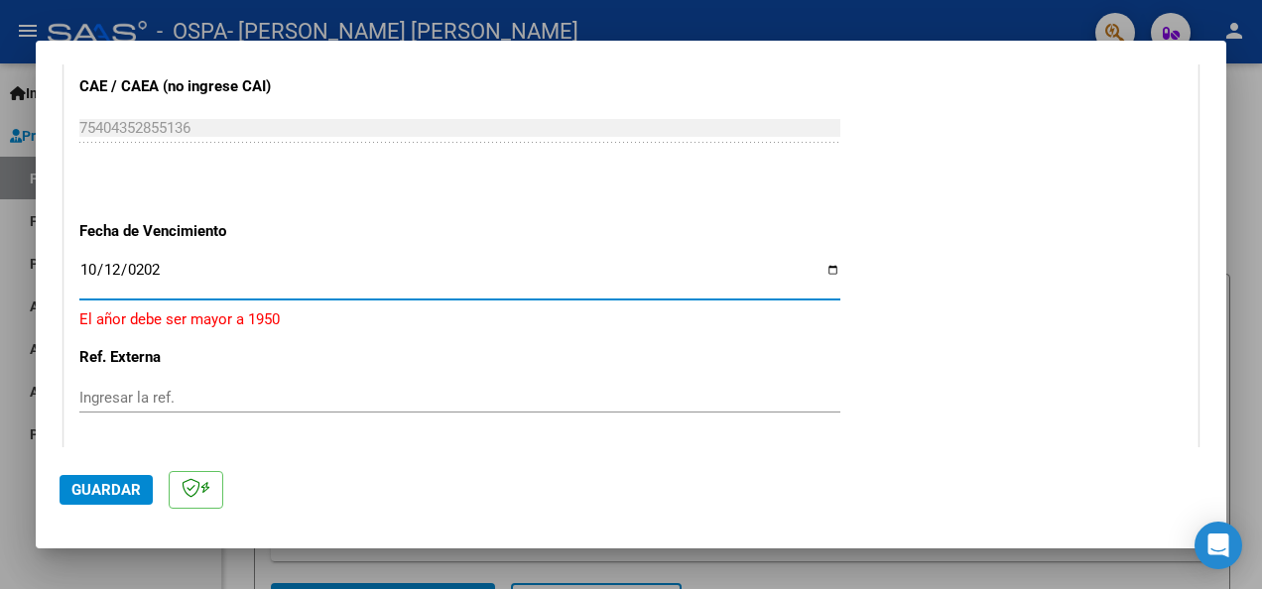
type input "[DATE]"
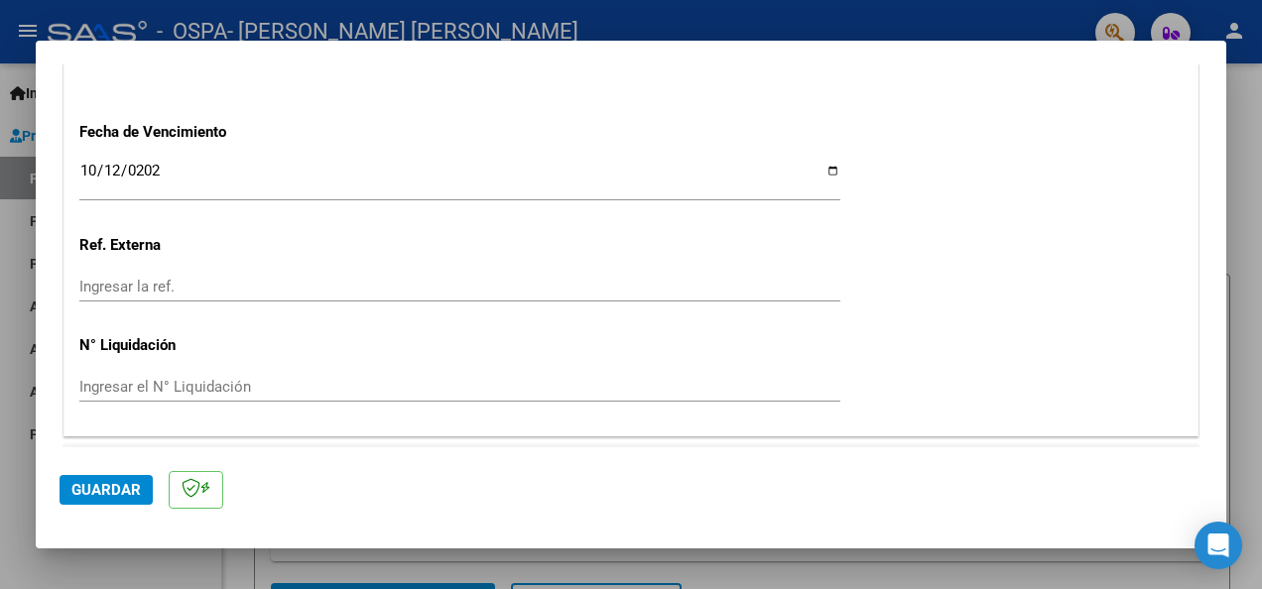
scroll to position [1423, 0]
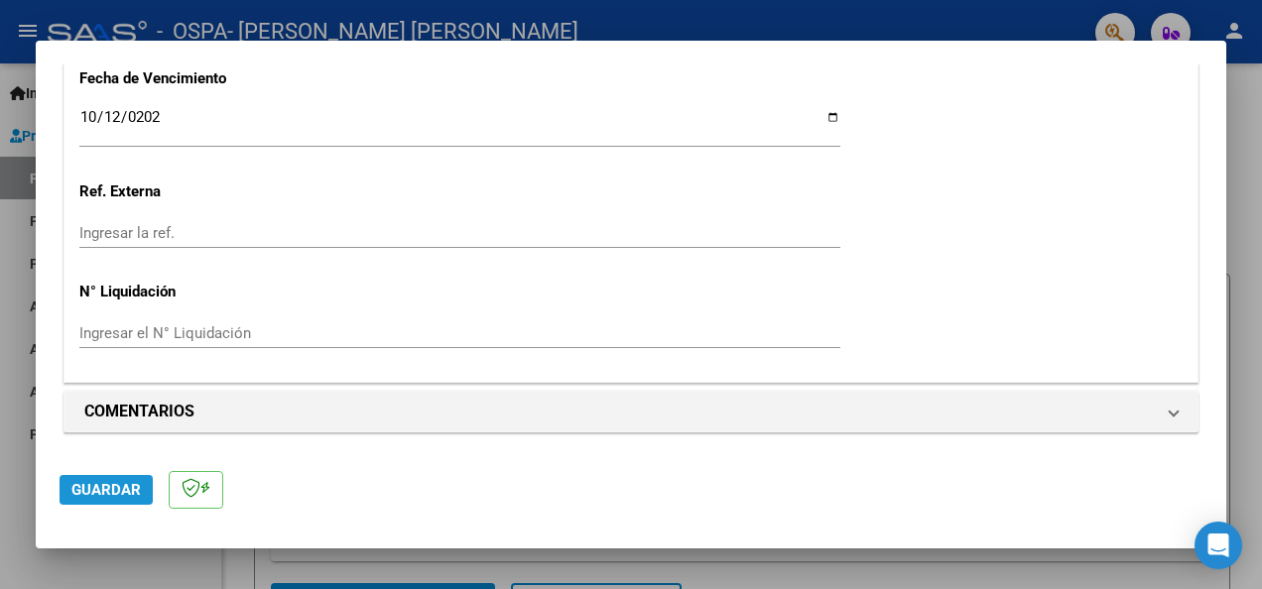
click at [91, 484] on span "Guardar" at bounding box center [105, 490] width 69 height 18
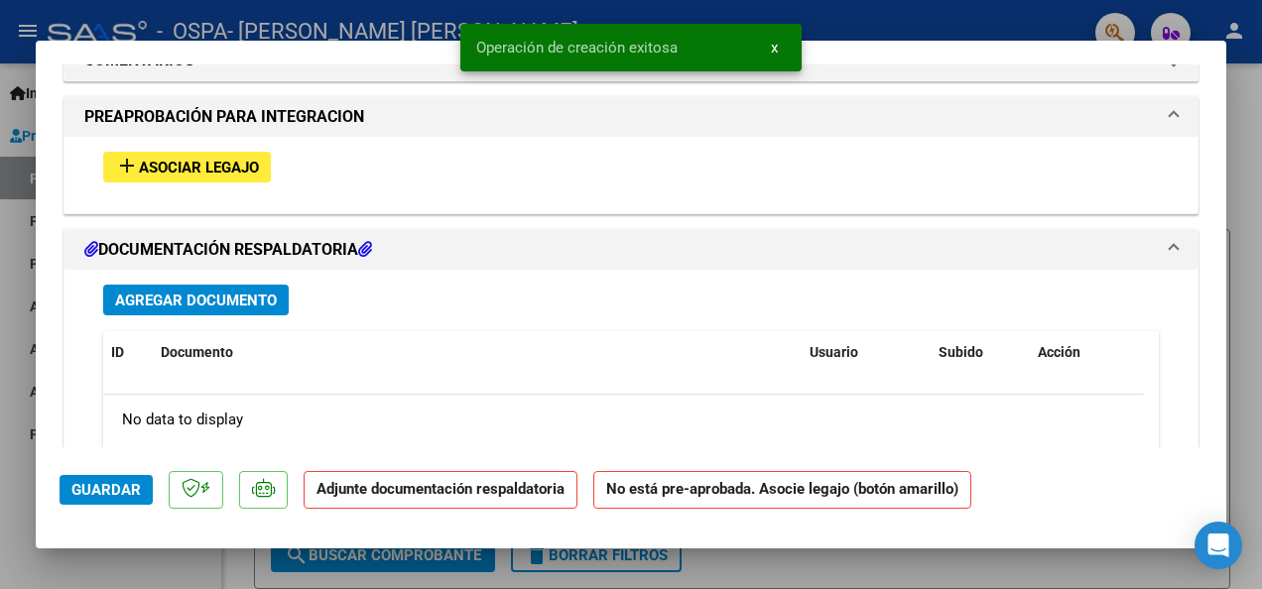
scroll to position [1785, 0]
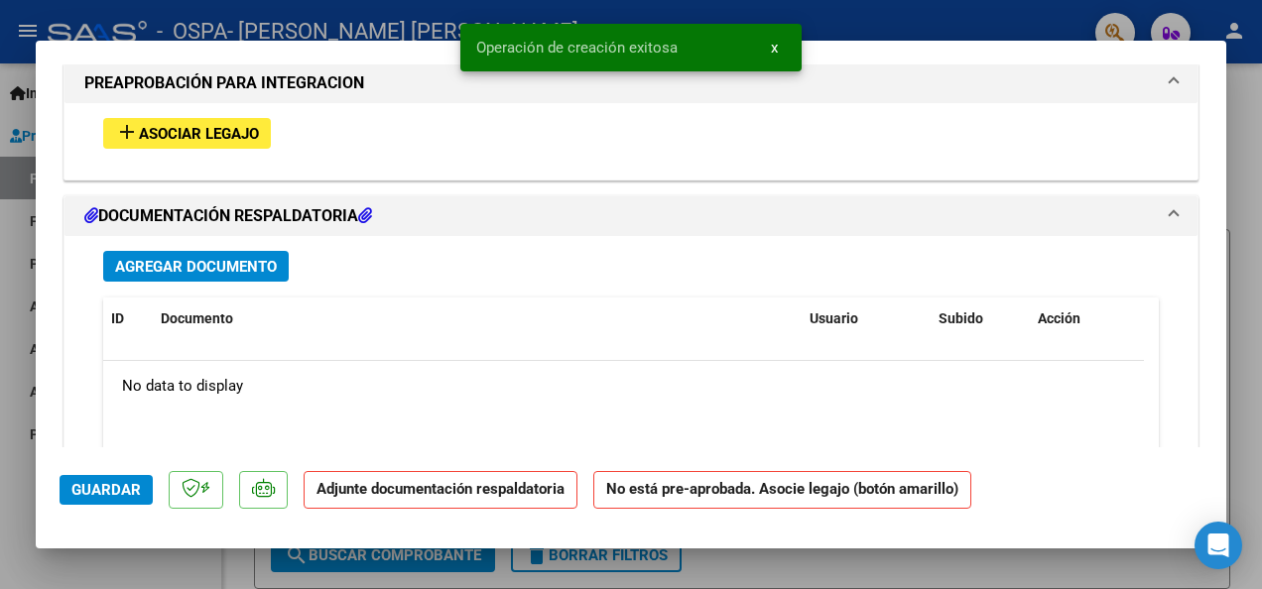
click at [226, 130] on span "Asociar Legajo" at bounding box center [199, 134] width 120 height 18
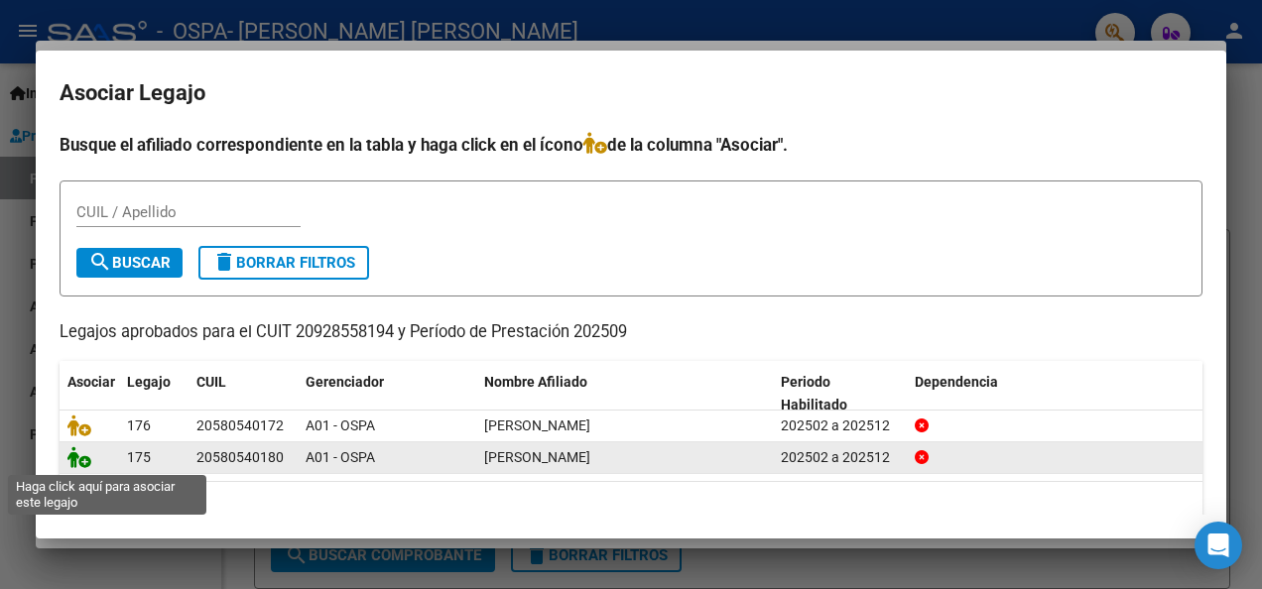
click at [86, 463] on icon at bounding box center [79, 457] width 24 height 22
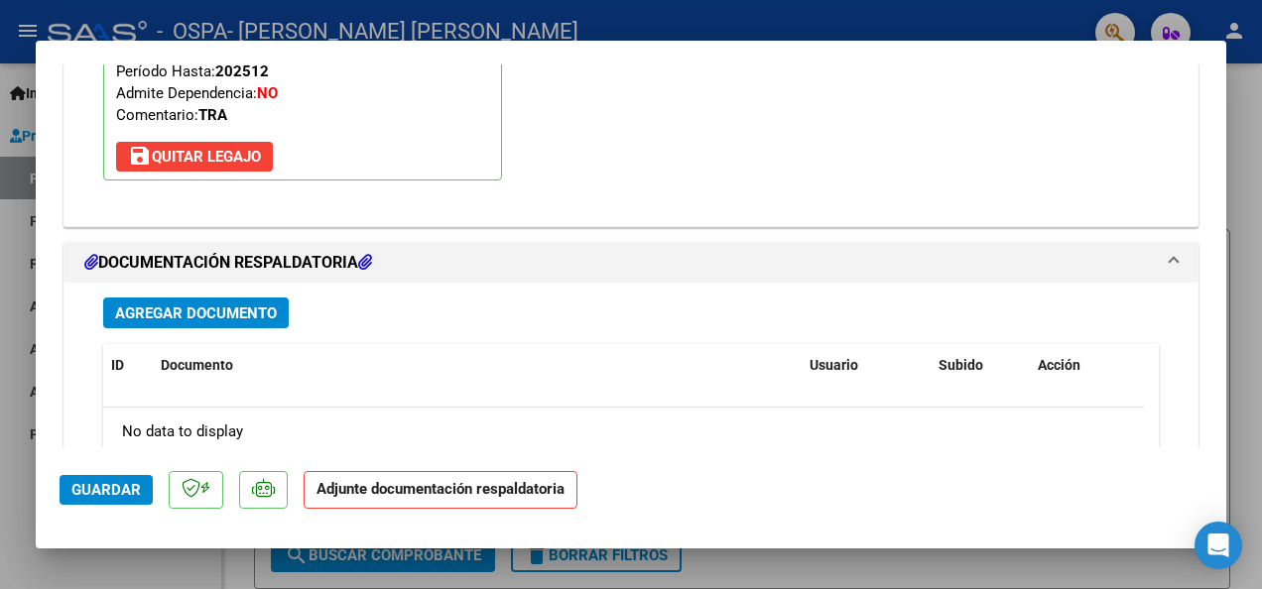
scroll to position [2134, 0]
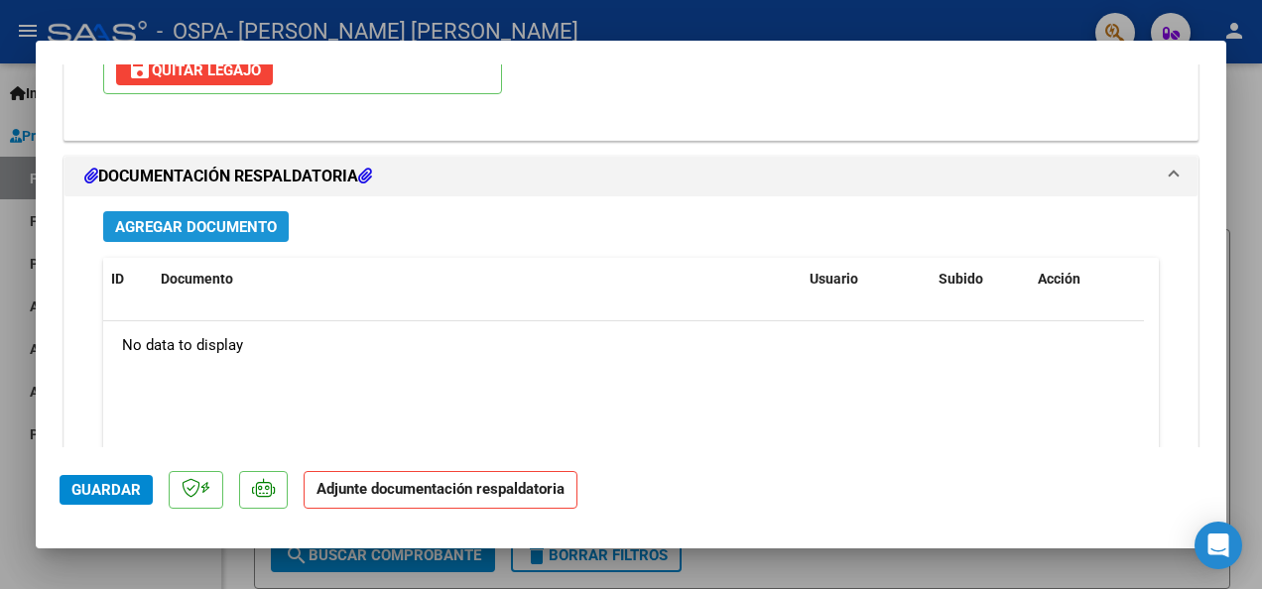
click at [242, 226] on span "Agregar Documento" at bounding box center [196, 227] width 162 height 18
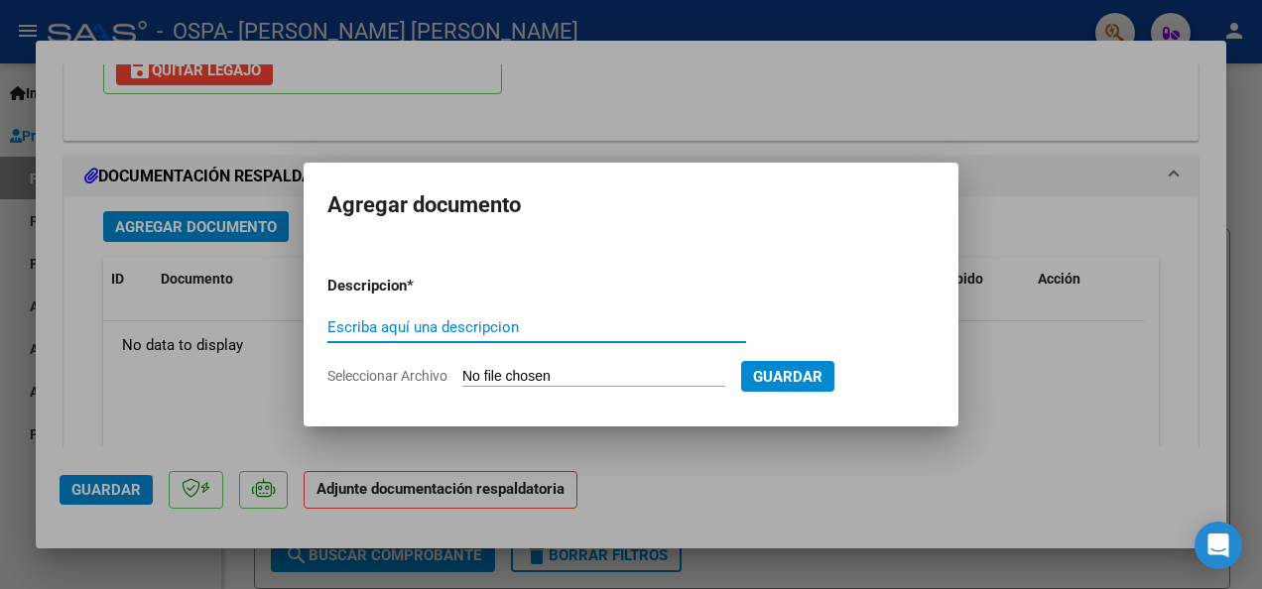
click at [421, 335] on input "Escriba aquí una descripcion" at bounding box center [536, 327] width 419 height 18
click at [426, 331] on input "Escriba aquí una descripcion" at bounding box center [536, 327] width 419 height 18
click at [426, 328] on input "Escriba aquí una descripcion" at bounding box center [536, 327] width 419 height 18
type input "Factura"
click at [497, 369] on input "Seleccionar Archivo" at bounding box center [593, 377] width 263 height 19
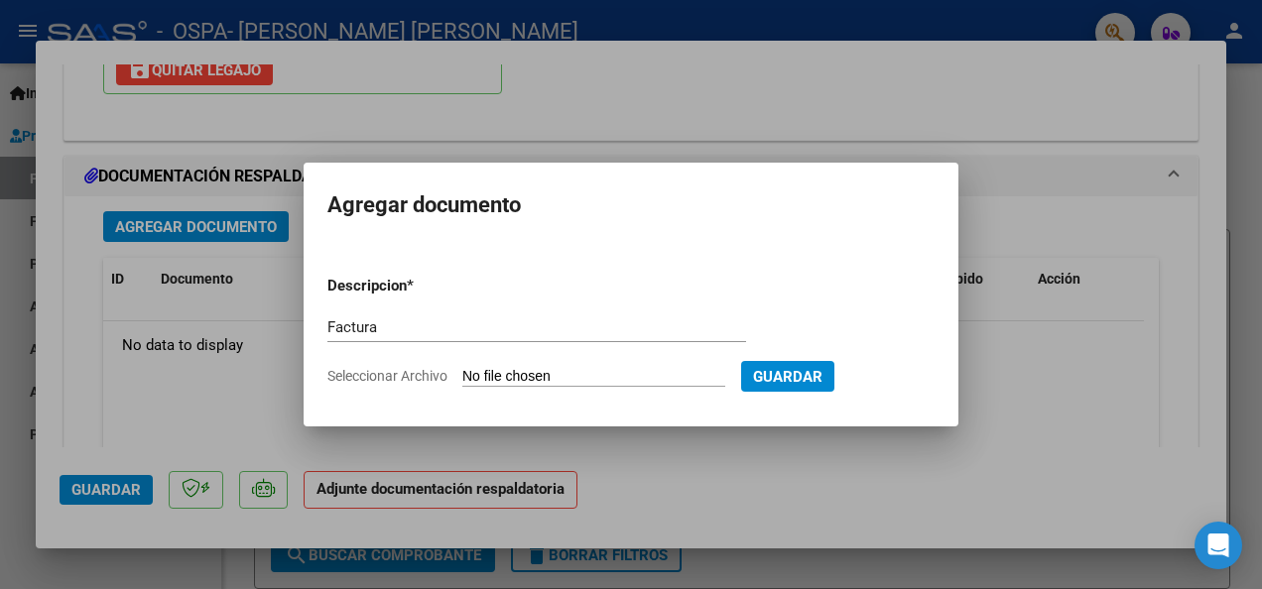
type input "C:\fakepath\FC.C0002-00009935.pdf"
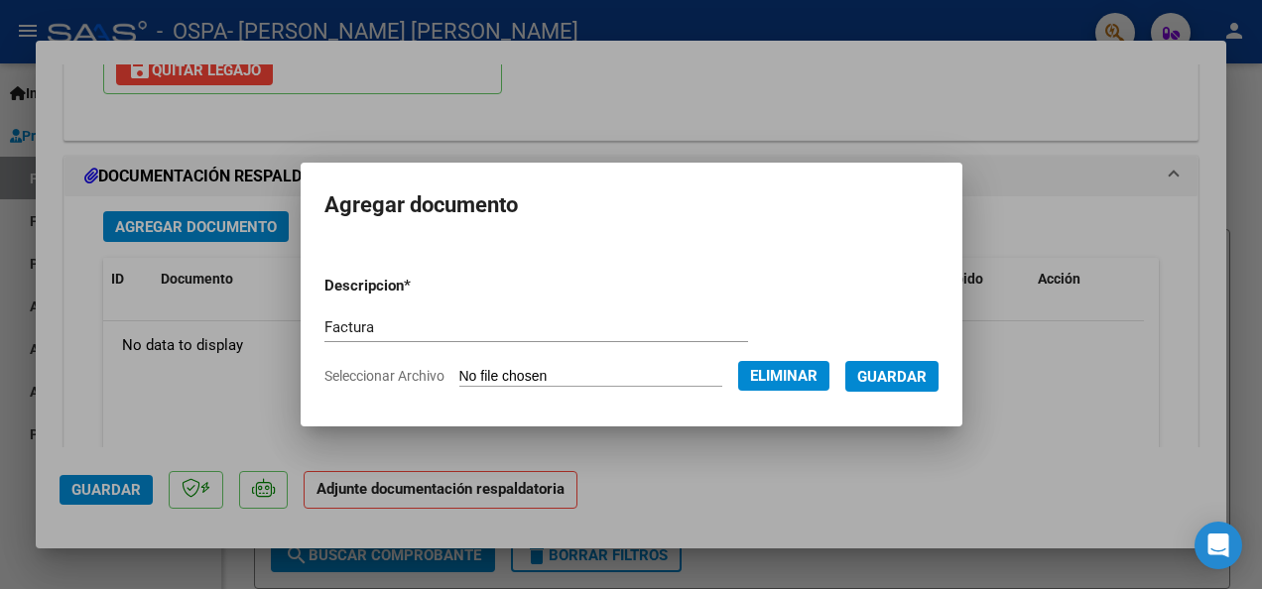
click at [886, 381] on span "Guardar" at bounding box center [891, 377] width 69 height 18
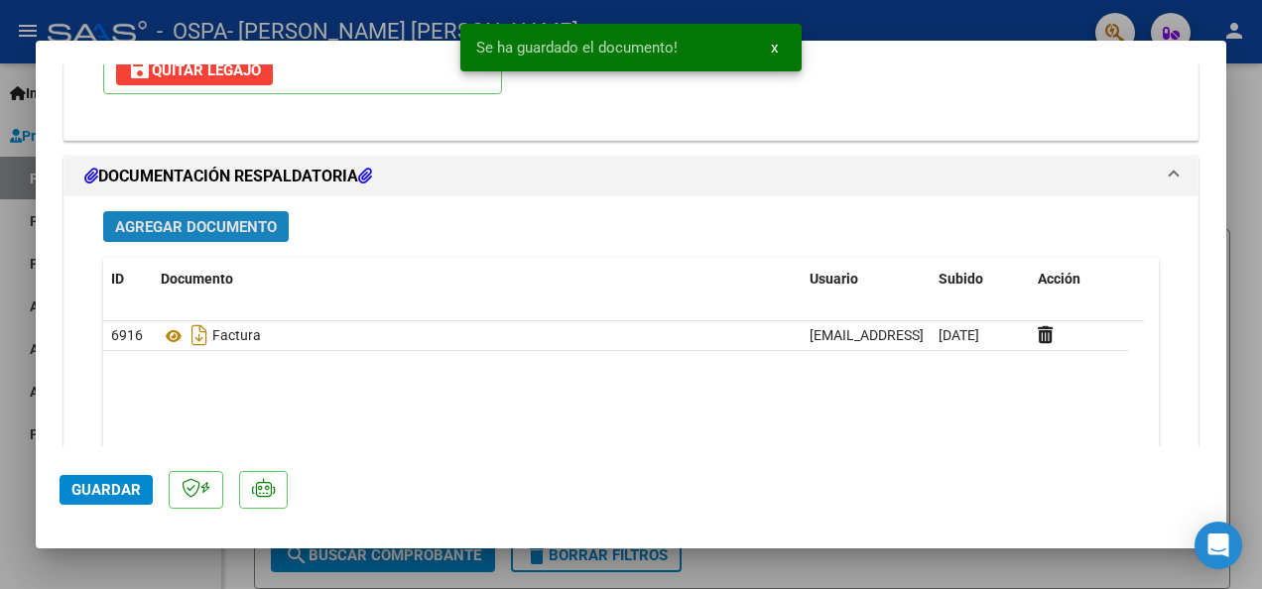
click at [238, 221] on span "Agregar Documento" at bounding box center [196, 227] width 162 height 18
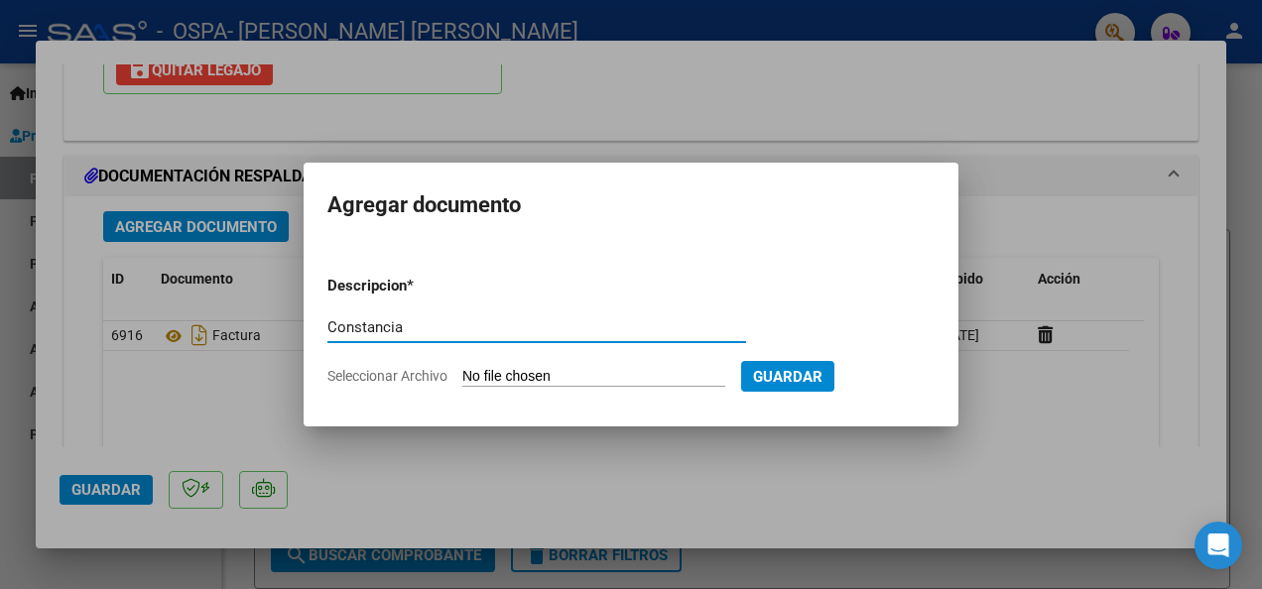
type input "Constancia"
click at [481, 381] on input "Seleccionar Archivo" at bounding box center [593, 377] width 263 height 19
type input "C:\fakepath\9935.pdf"
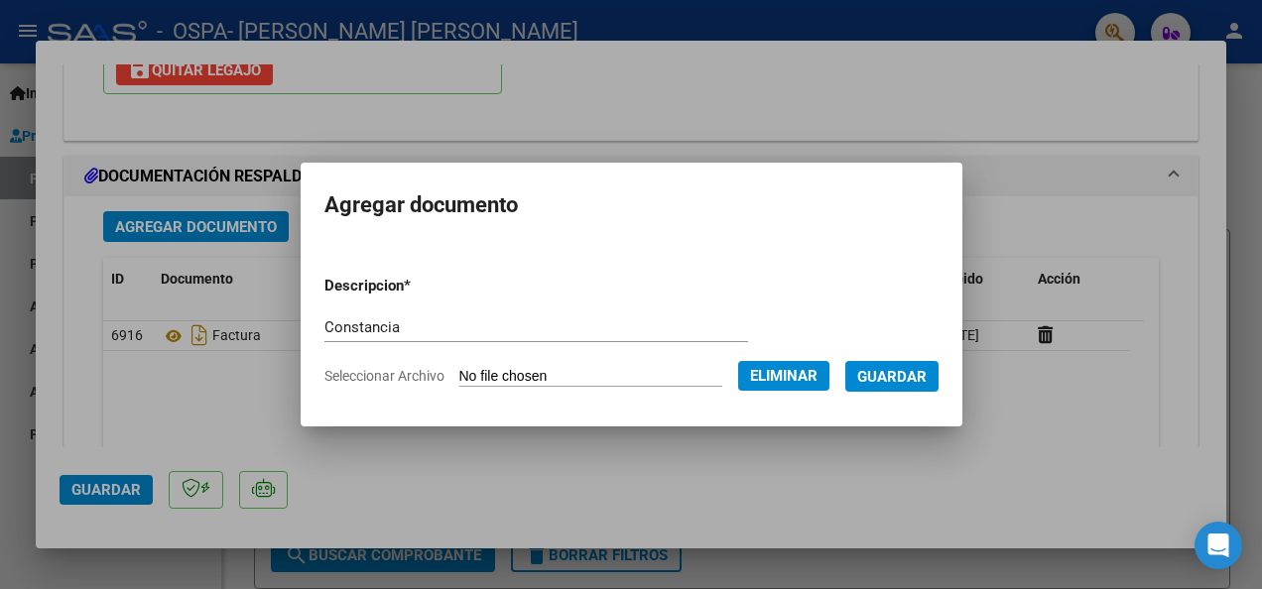
click at [887, 372] on span "Guardar" at bounding box center [891, 377] width 69 height 18
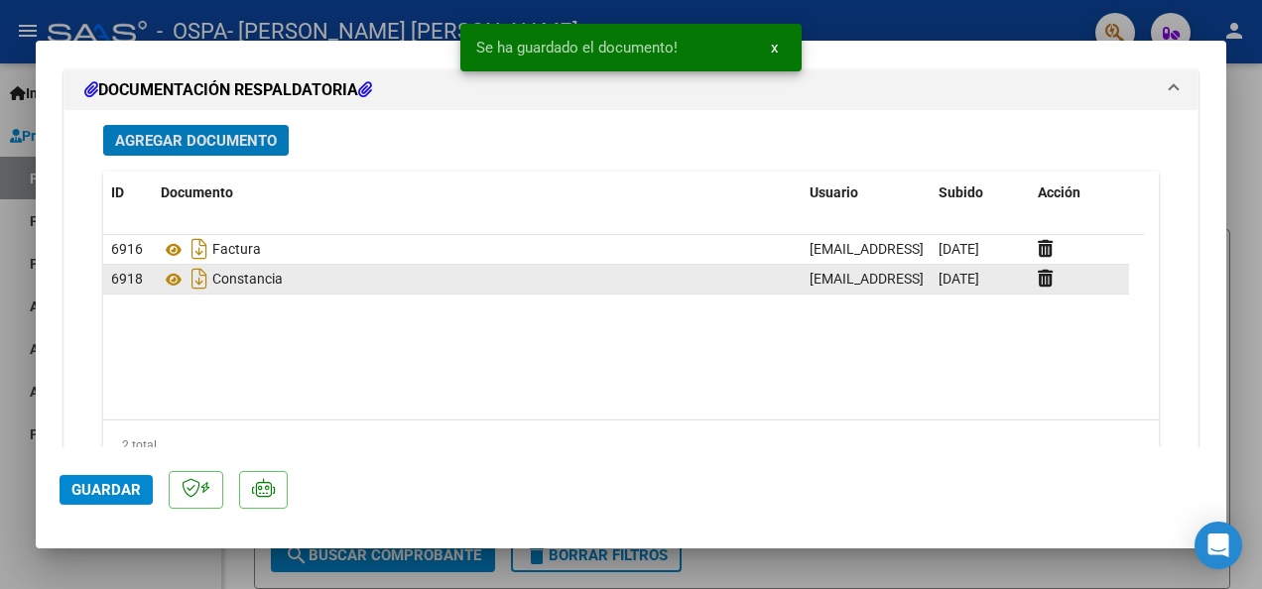
scroll to position [2305, 0]
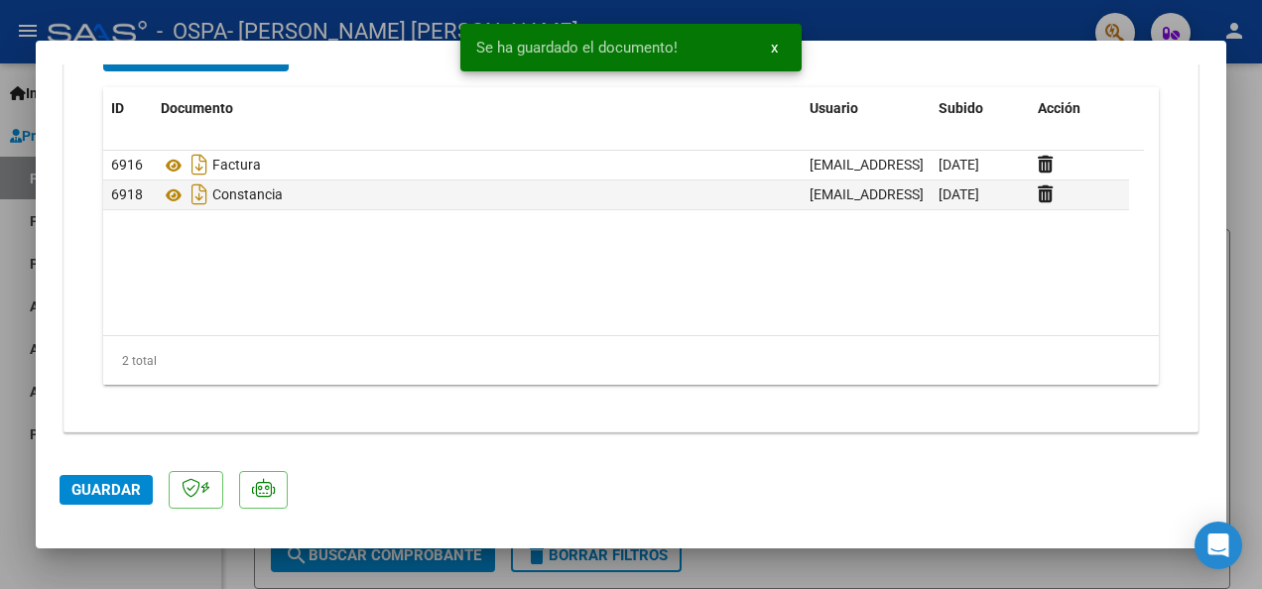
click at [92, 484] on span "Guardar" at bounding box center [105, 490] width 69 height 18
click at [123, 489] on span "Guardar" at bounding box center [105, 490] width 69 height 18
click at [133, 564] on div at bounding box center [631, 294] width 1262 height 589
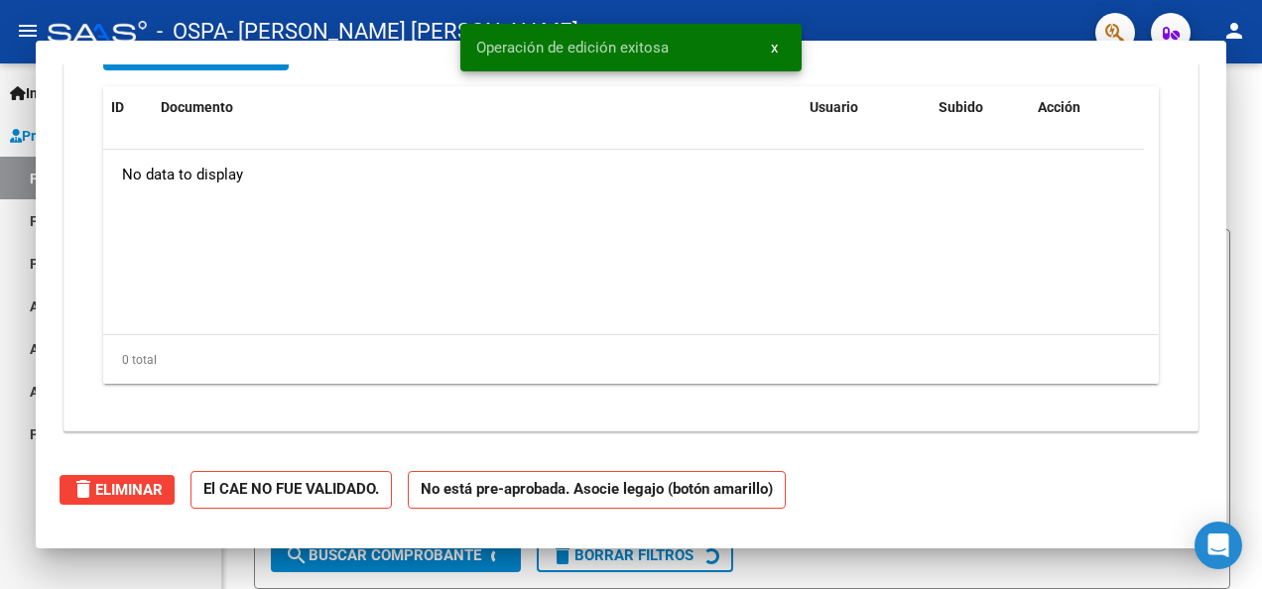
type input "$ 0,00"
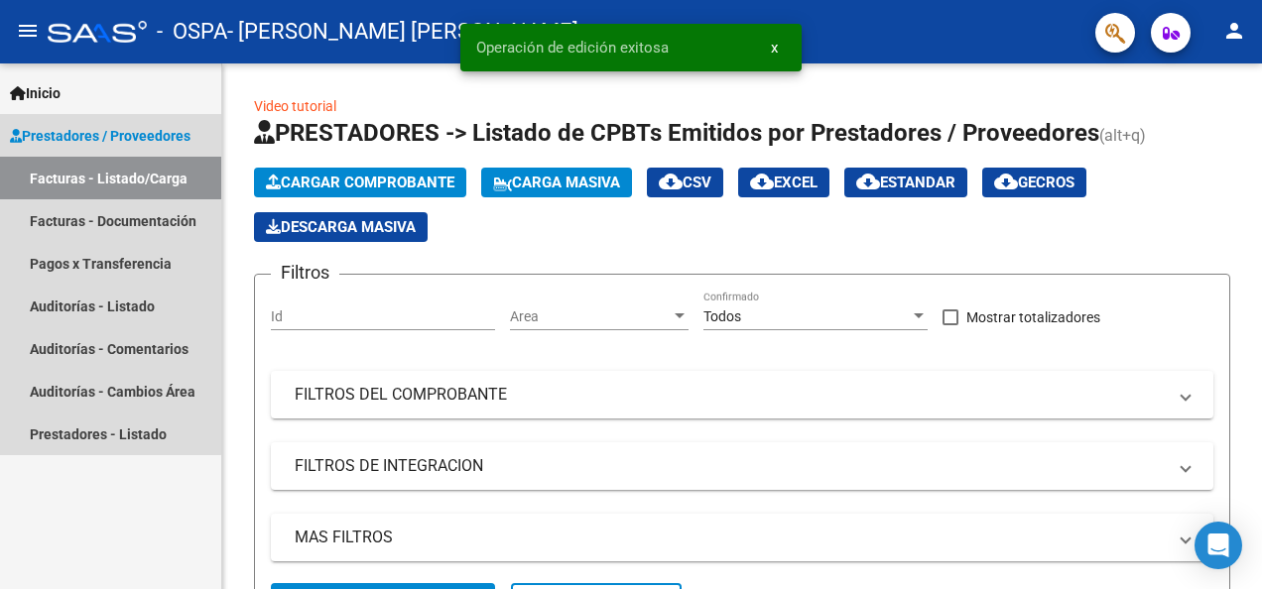
click at [80, 179] on link "Facturas - Listado/Carga" at bounding box center [110, 178] width 221 height 43
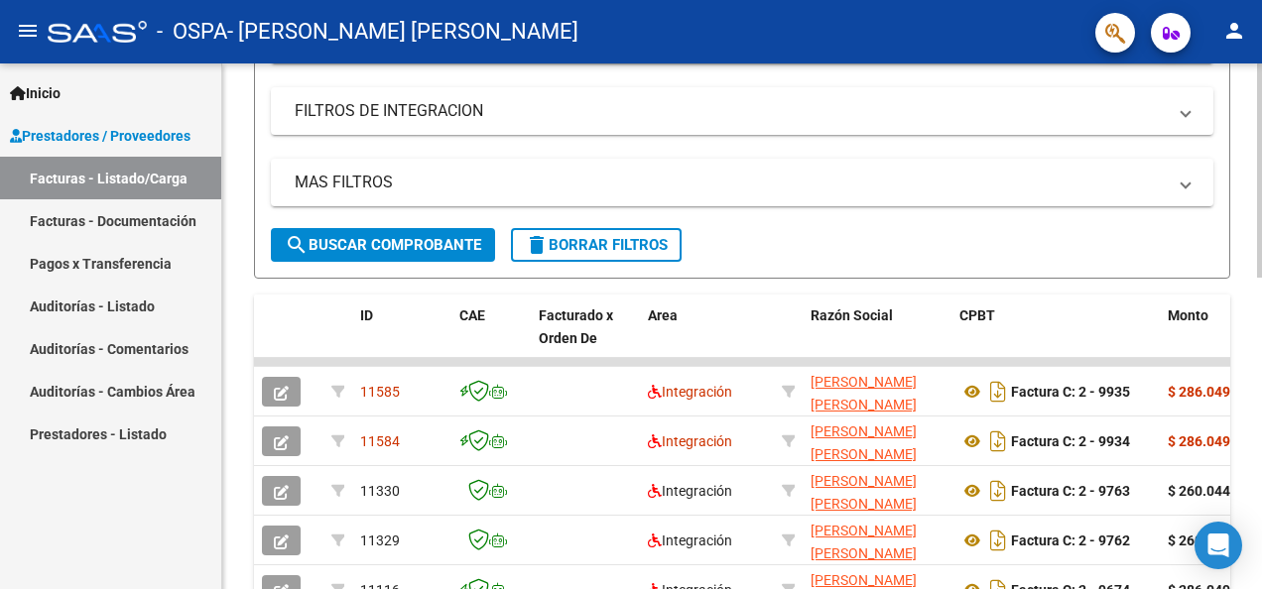
scroll to position [397, 0]
